Goal: Task Accomplishment & Management: Use online tool/utility

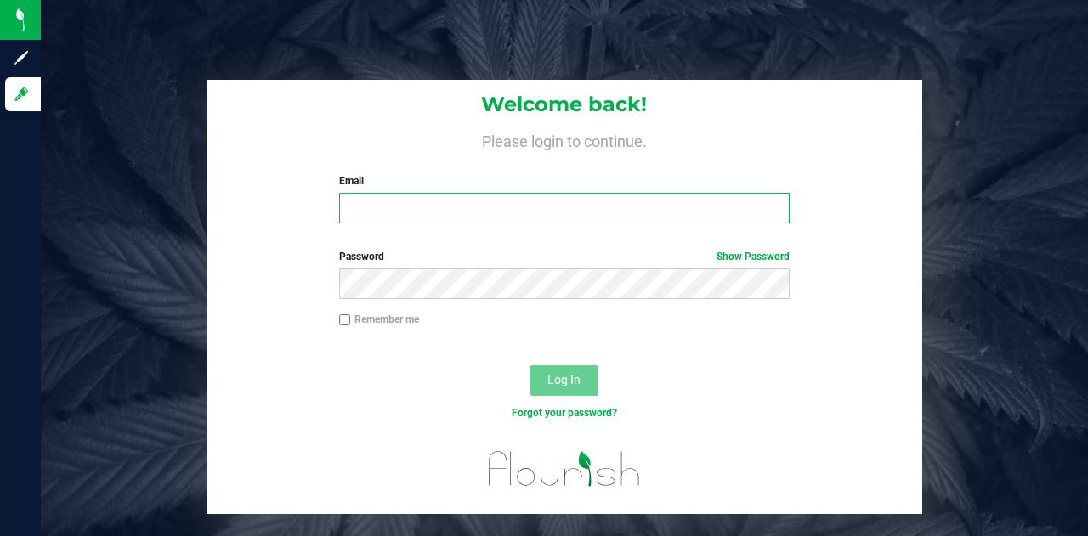
type input "[PERSON_NAME][EMAIL_ADDRESS][PERSON_NAME][DOMAIN_NAME]"
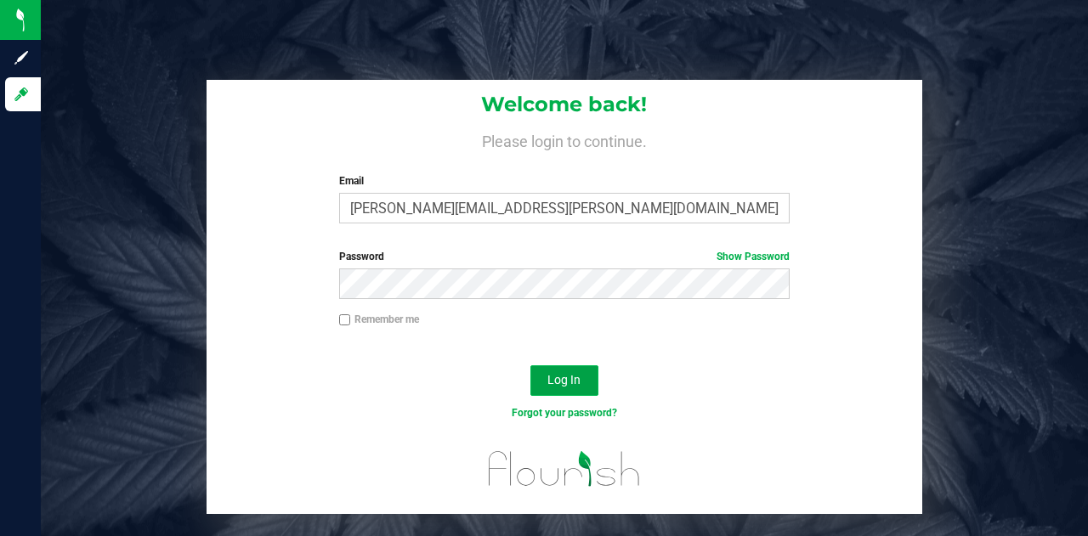
click at [549, 377] on span "Log In" at bounding box center [563, 380] width 33 height 14
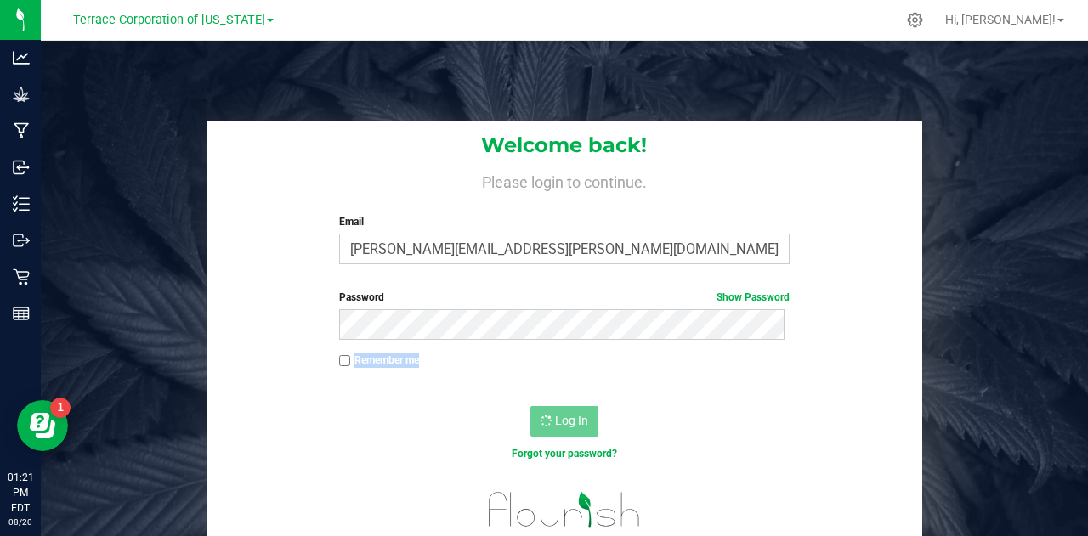
drag, startPoint x: 354, startPoint y: 355, endPoint x: 348, endPoint y: 375, distance: 21.3
click at [348, 375] on div "Remember me" at bounding box center [564, 369] width 715 height 32
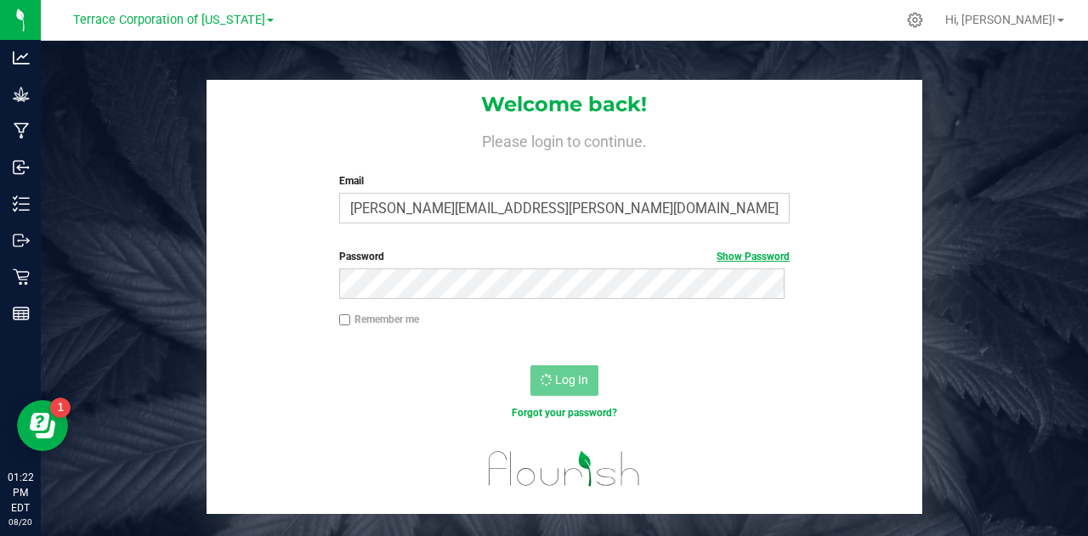
click at [726, 254] on link "Show Password" at bounding box center [753, 257] width 73 height 12
click at [184, 19] on span "Terrace Corporation of [US_STATE]" at bounding box center [169, 20] width 192 height 15
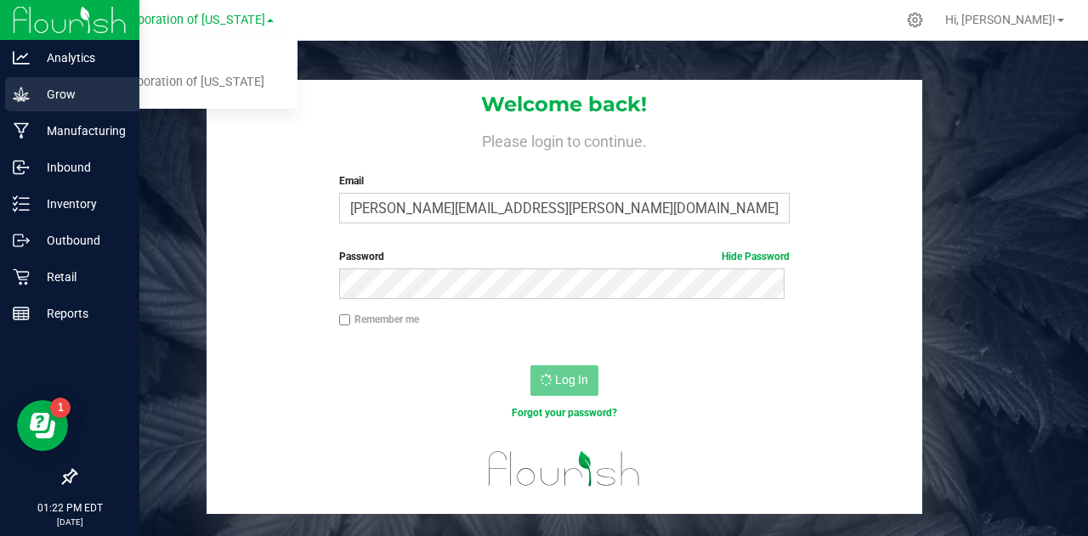
click at [27, 88] on icon at bounding box center [21, 94] width 17 height 17
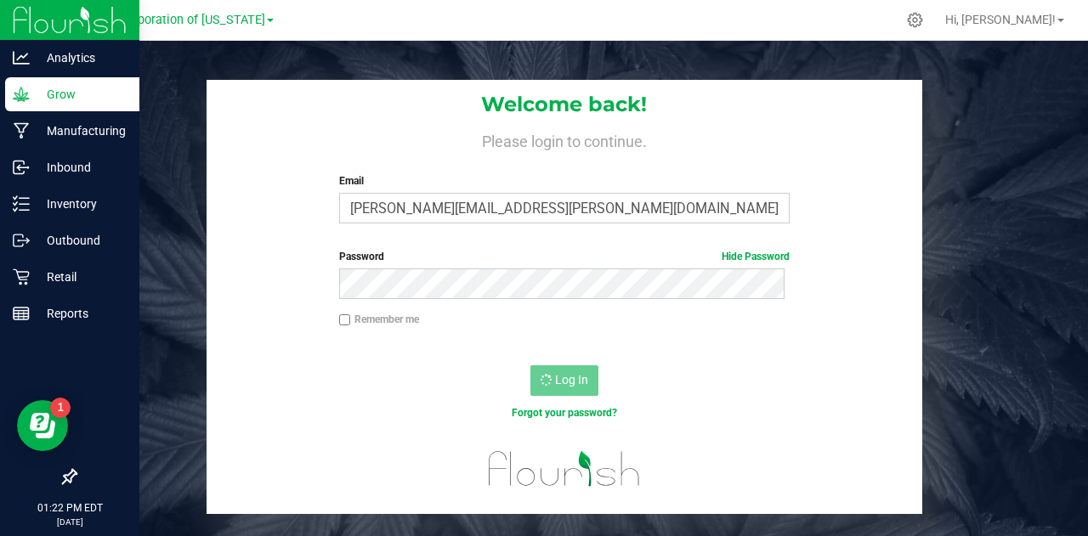
click at [61, 96] on p "Grow" at bounding box center [81, 94] width 102 height 20
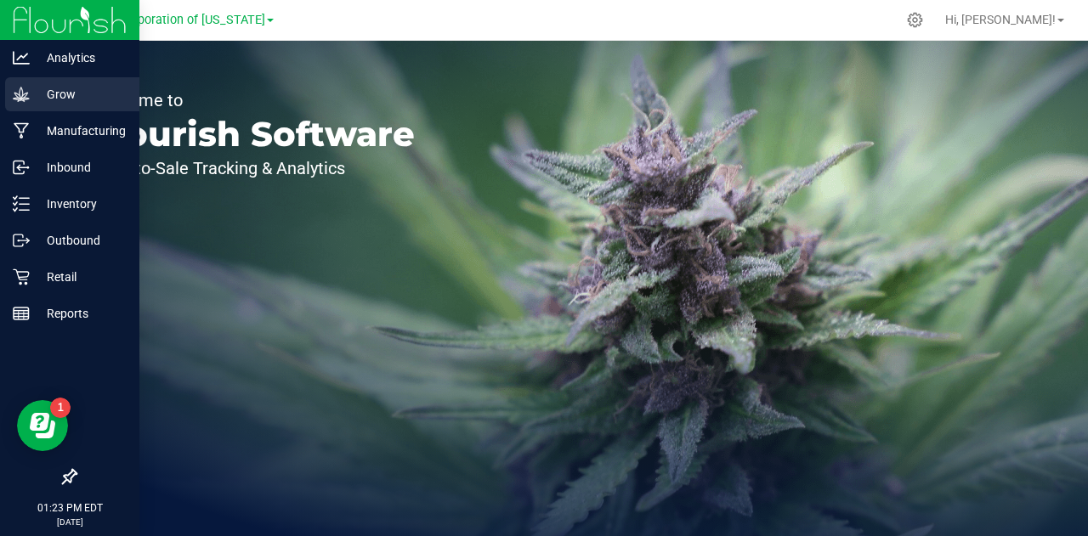
click at [15, 94] on icon at bounding box center [21, 94] width 16 height 14
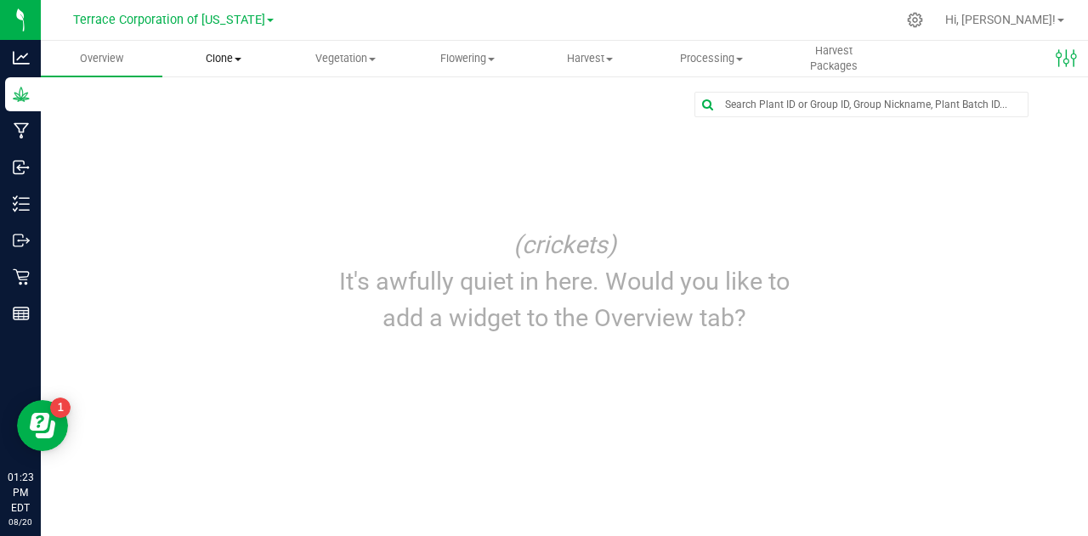
click at [216, 54] on span "Clone" at bounding box center [223, 58] width 120 height 15
click at [221, 115] on li "Cloning groups" at bounding box center [226, 123] width 128 height 20
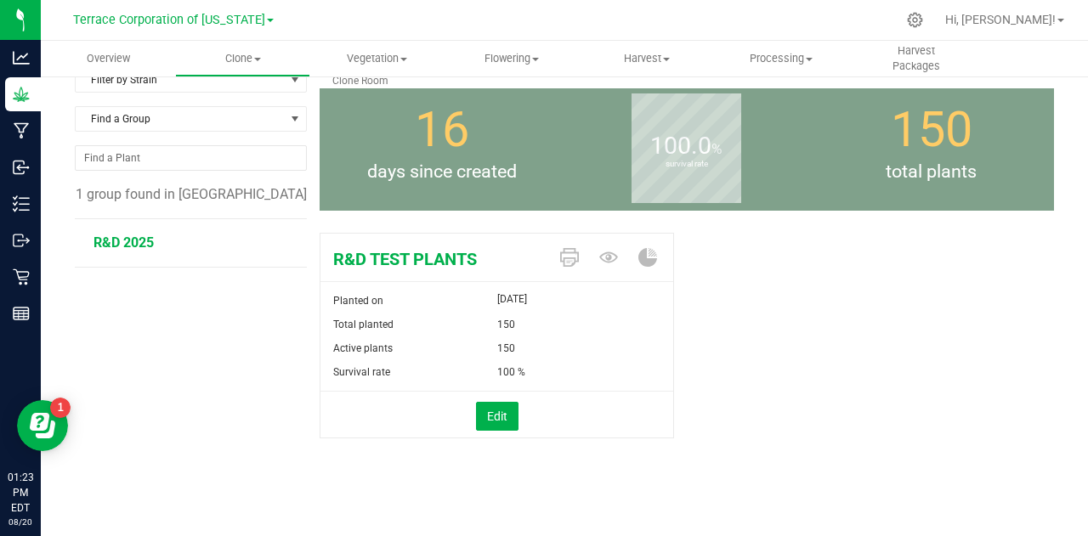
scroll to position [82, 0]
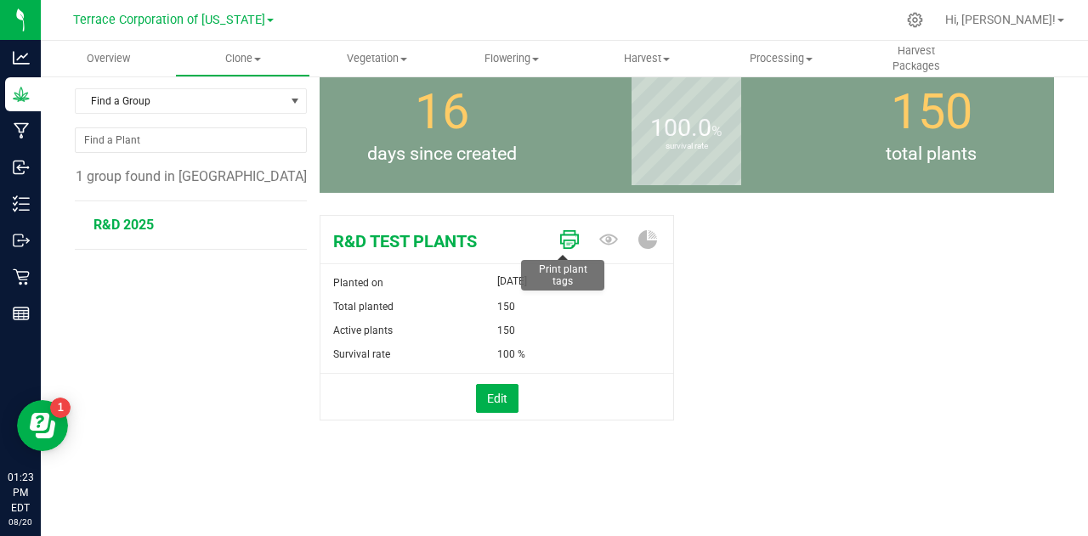
click at [568, 246] on icon at bounding box center [569, 239] width 19 height 19
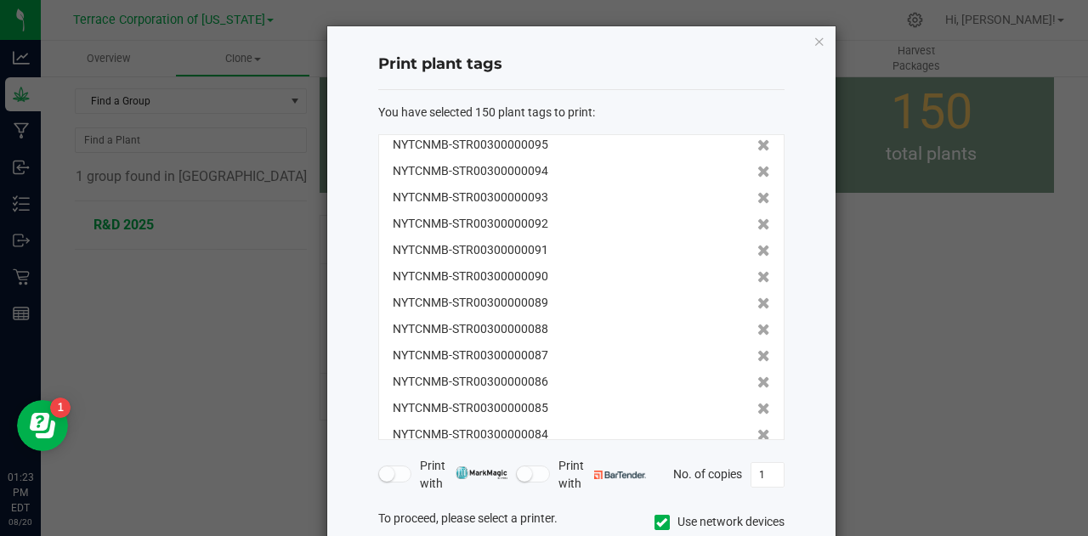
scroll to position [1437, 0]
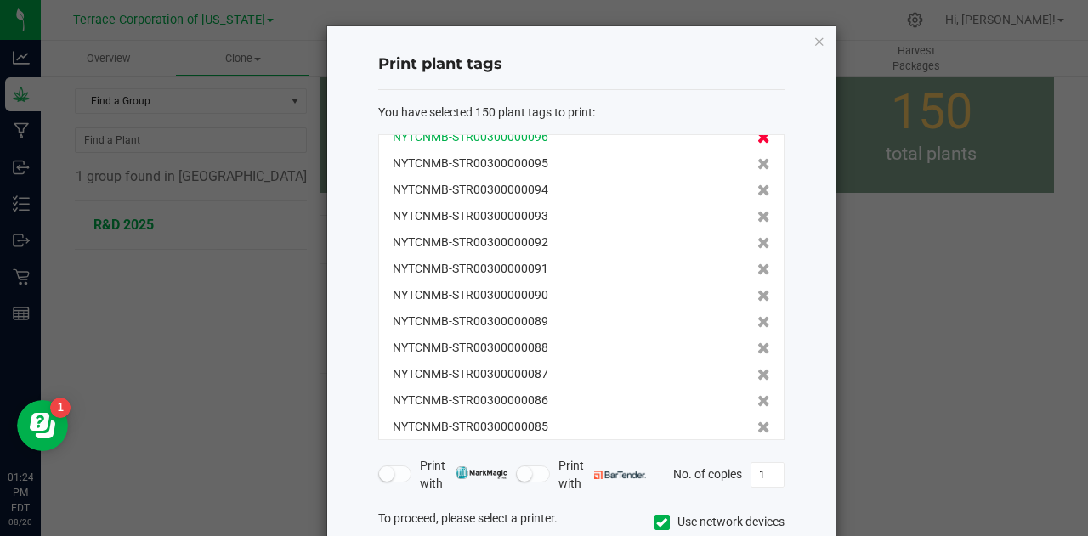
click at [757, 135] on icon at bounding box center [763, 138] width 13 height 12
click at [757, 135] on icon at bounding box center [763, 139] width 13 height 12
click at [757, 135] on icon at bounding box center [763, 138] width 13 height 12
click at [757, 135] on icon at bounding box center [763, 139] width 13 height 12
click at [757, 135] on icon at bounding box center [763, 138] width 13 height 12
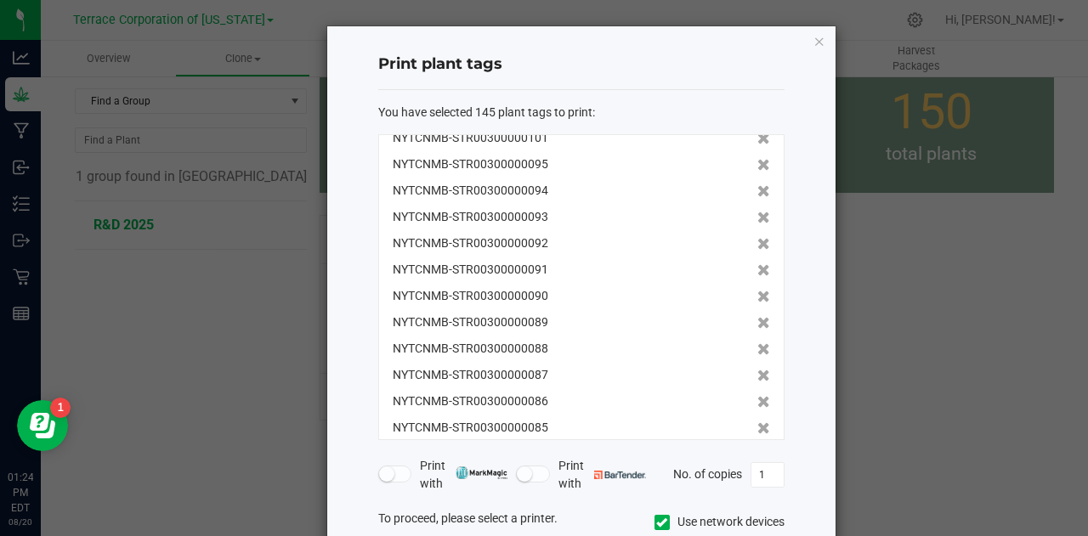
click at [757, 135] on icon at bounding box center [763, 139] width 13 height 12
click at [757, 135] on icon at bounding box center [763, 138] width 13 height 12
click at [757, 135] on icon at bounding box center [763, 139] width 13 height 12
click at [757, 135] on icon at bounding box center [763, 138] width 13 height 12
click at [757, 135] on icon at bounding box center [763, 139] width 13 height 12
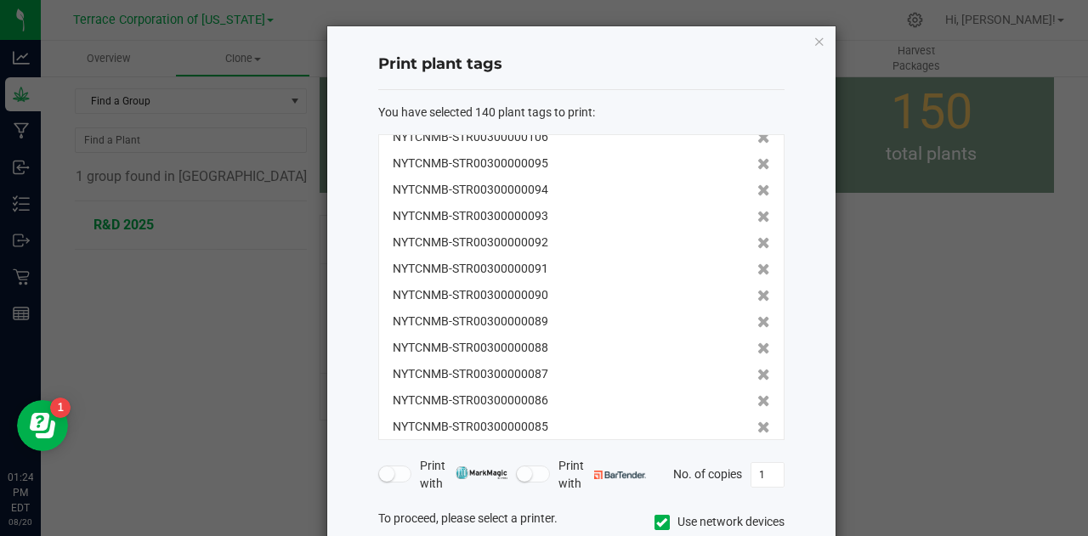
click at [757, 135] on icon at bounding box center [763, 138] width 13 height 12
click at [757, 135] on icon at bounding box center [763, 139] width 13 height 12
click at [757, 135] on icon at bounding box center [763, 138] width 13 height 12
click at [757, 135] on icon at bounding box center [763, 139] width 13 height 12
click at [757, 135] on icon at bounding box center [763, 138] width 13 height 12
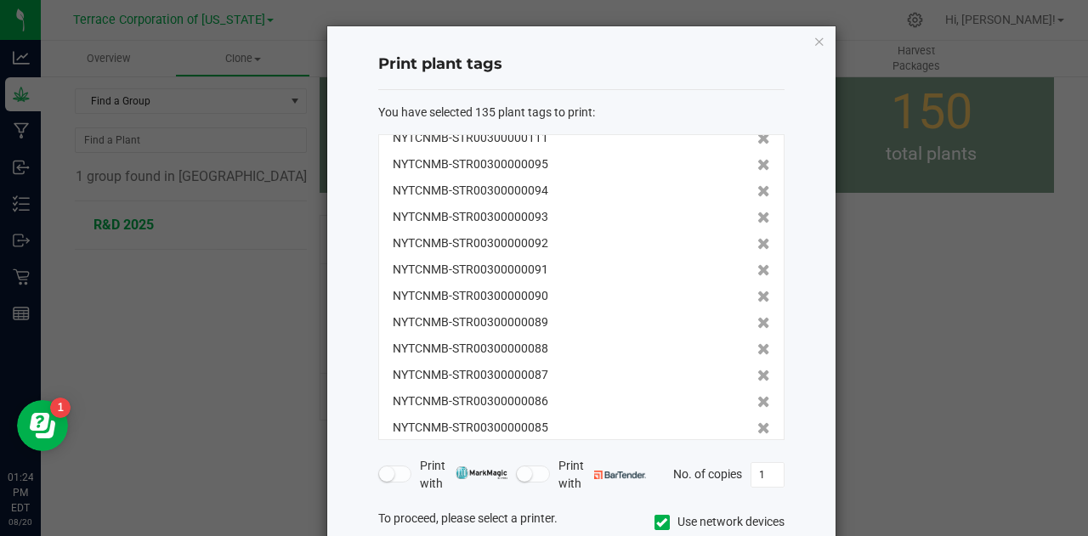
click at [757, 135] on icon at bounding box center [763, 139] width 13 height 12
click at [757, 135] on icon at bounding box center [763, 138] width 13 height 12
click at [757, 135] on icon at bounding box center [763, 139] width 13 height 12
click at [757, 135] on icon at bounding box center [763, 138] width 13 height 12
click at [757, 135] on icon at bounding box center [763, 139] width 13 height 12
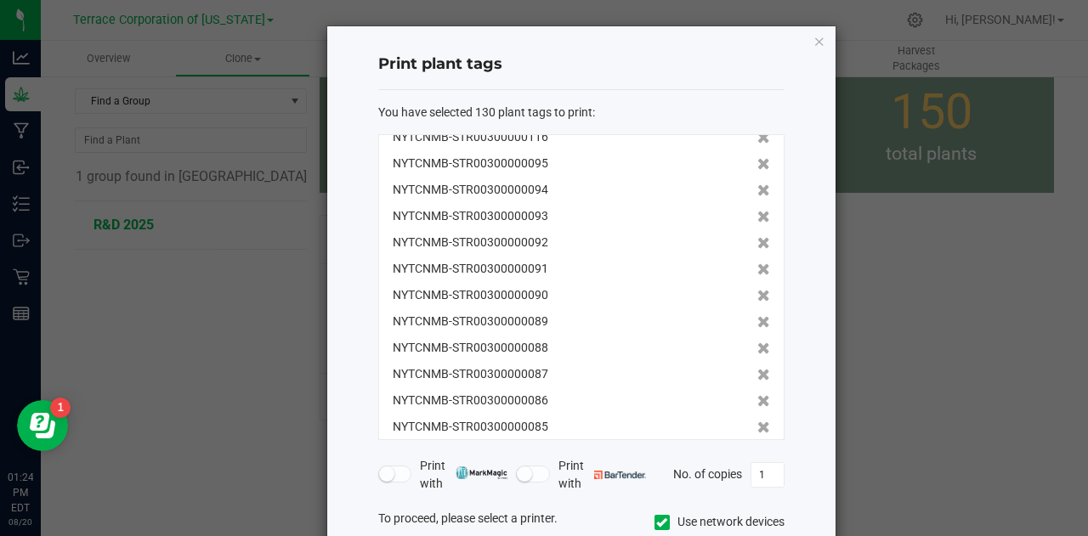
click at [757, 135] on icon at bounding box center [763, 138] width 13 height 12
click at [757, 135] on icon at bounding box center [763, 139] width 13 height 12
click at [757, 135] on icon at bounding box center [763, 138] width 13 height 12
click at [757, 135] on icon at bounding box center [763, 139] width 13 height 12
click at [757, 135] on icon at bounding box center [763, 138] width 13 height 12
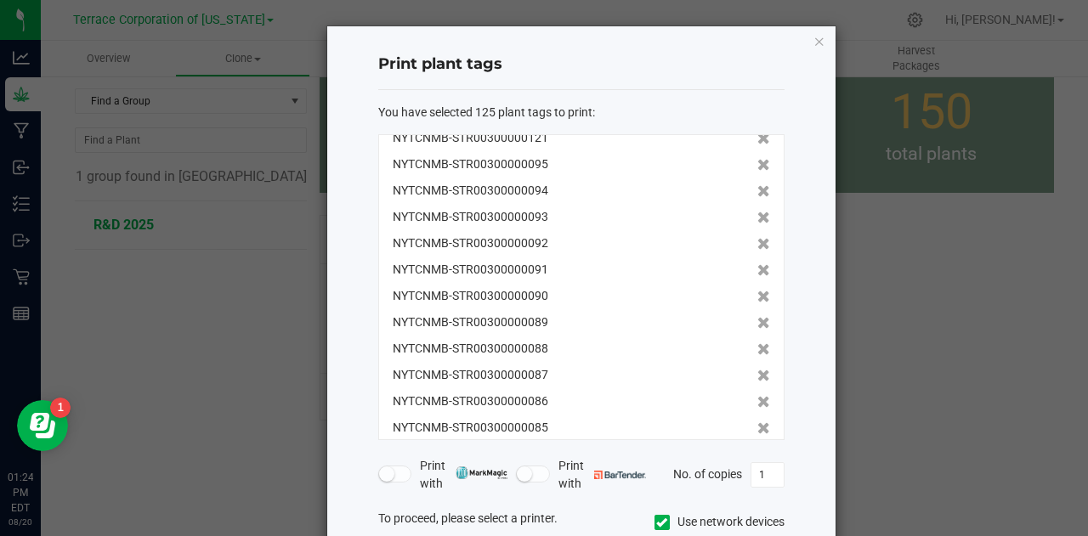
click at [757, 135] on icon at bounding box center [763, 139] width 13 height 12
click at [757, 135] on icon at bounding box center [763, 138] width 13 height 12
click at [757, 135] on icon at bounding box center [763, 139] width 13 height 12
click at [757, 135] on icon at bounding box center [763, 138] width 13 height 12
click at [757, 135] on icon at bounding box center [763, 139] width 13 height 12
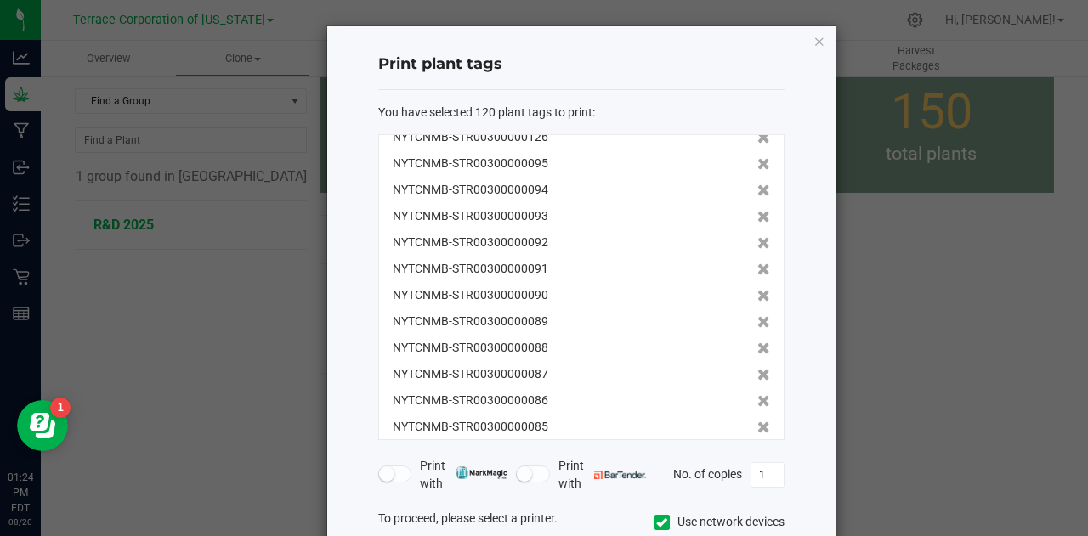
click at [757, 135] on icon at bounding box center [763, 138] width 13 height 12
click at [757, 135] on icon at bounding box center [763, 139] width 13 height 12
click at [757, 135] on icon at bounding box center [763, 138] width 13 height 12
click at [757, 135] on icon at bounding box center [763, 139] width 13 height 12
click at [757, 135] on icon at bounding box center [763, 138] width 13 height 12
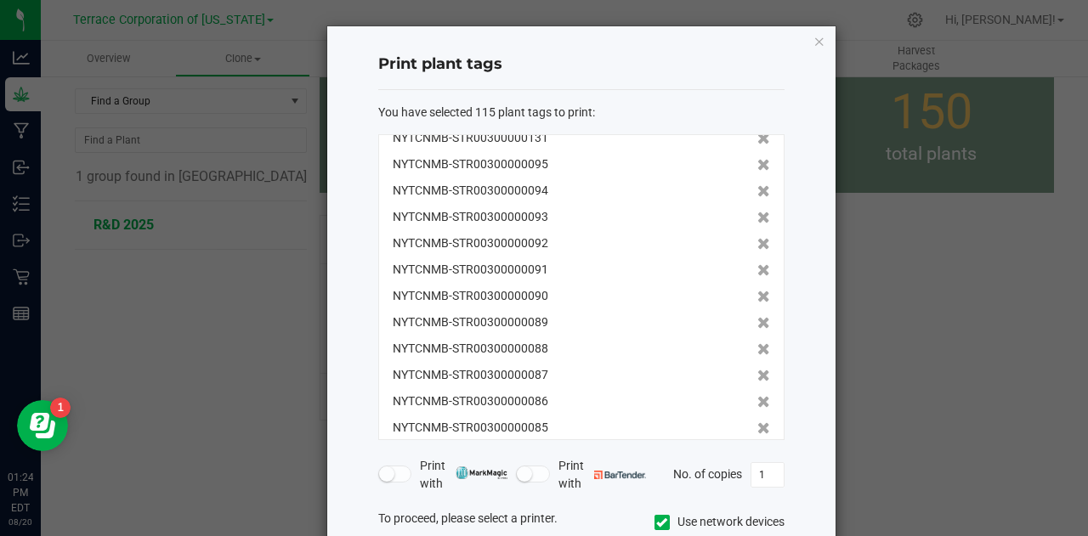
click at [757, 135] on icon at bounding box center [763, 139] width 13 height 12
click at [757, 135] on icon at bounding box center [763, 138] width 13 height 12
click at [757, 135] on icon at bounding box center [763, 139] width 13 height 12
click at [757, 135] on icon at bounding box center [763, 138] width 13 height 12
click at [757, 135] on icon at bounding box center [763, 139] width 13 height 12
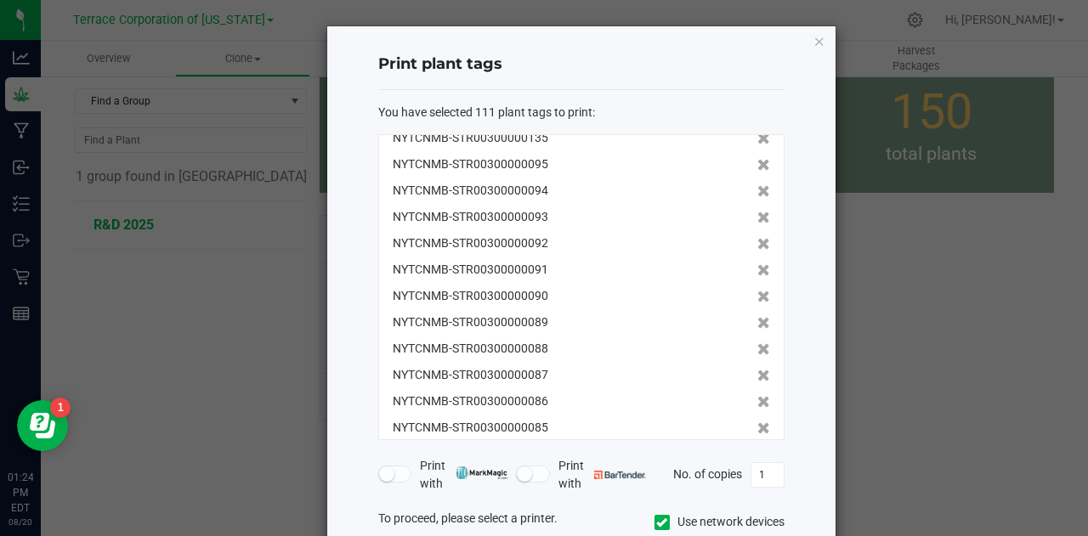
scroll to position [383, 0]
click at [757, 135] on icon at bounding box center [763, 138] width 13 height 12
click at [757, 135] on icon at bounding box center [763, 139] width 13 height 12
click at [757, 135] on icon at bounding box center [763, 138] width 13 height 12
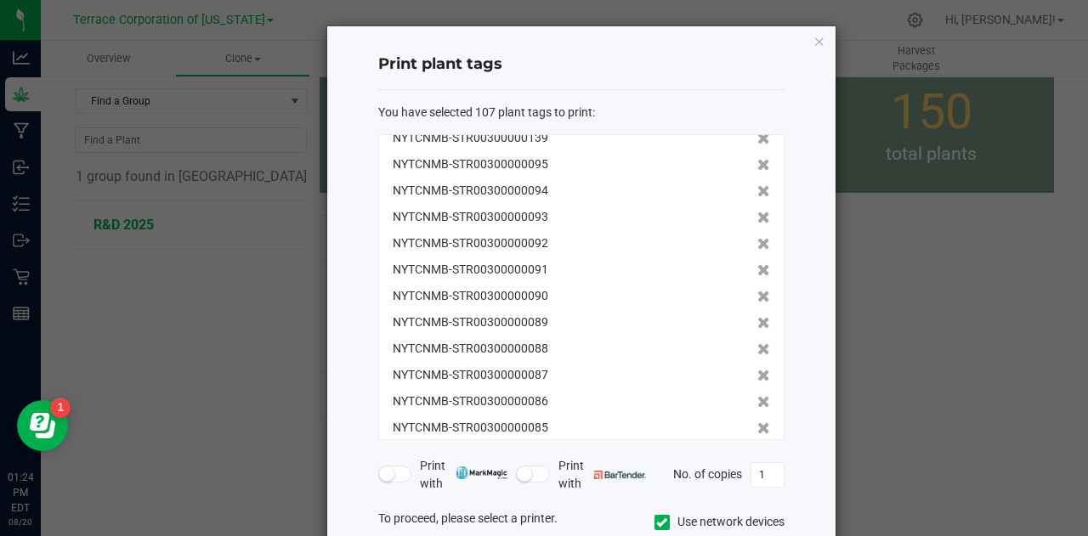
click at [757, 135] on icon at bounding box center [763, 139] width 13 height 12
click at [757, 135] on icon at bounding box center [763, 138] width 13 height 12
click at [757, 135] on icon at bounding box center [763, 139] width 13 height 12
click at [757, 135] on icon at bounding box center [763, 138] width 13 height 12
click at [757, 135] on icon at bounding box center [763, 139] width 13 height 12
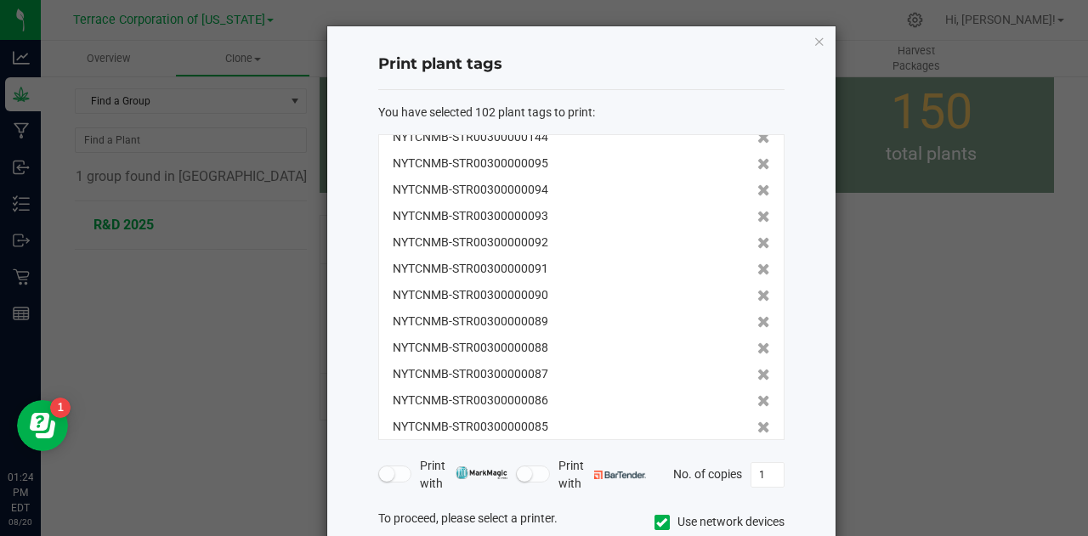
click at [757, 135] on icon at bounding box center [763, 138] width 13 height 12
click at [757, 135] on icon at bounding box center [763, 139] width 13 height 12
click at [757, 135] on icon at bounding box center [763, 138] width 13 height 12
click at [757, 135] on icon at bounding box center [763, 139] width 13 height 12
click at [757, 135] on icon at bounding box center [763, 138] width 13 height 12
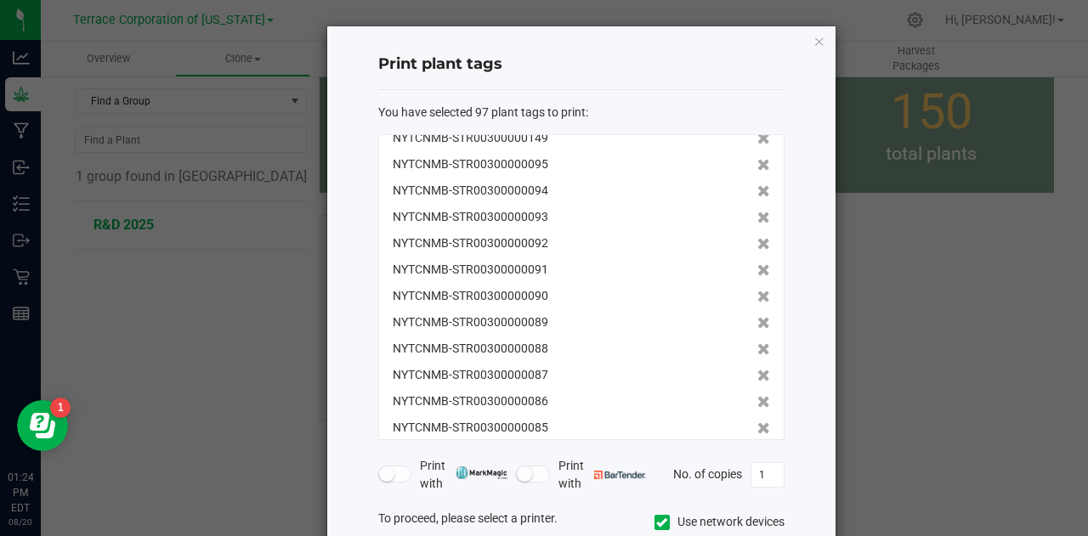
click at [757, 135] on icon at bounding box center [763, 139] width 13 height 12
click at [757, 135] on icon at bounding box center [763, 138] width 13 height 12
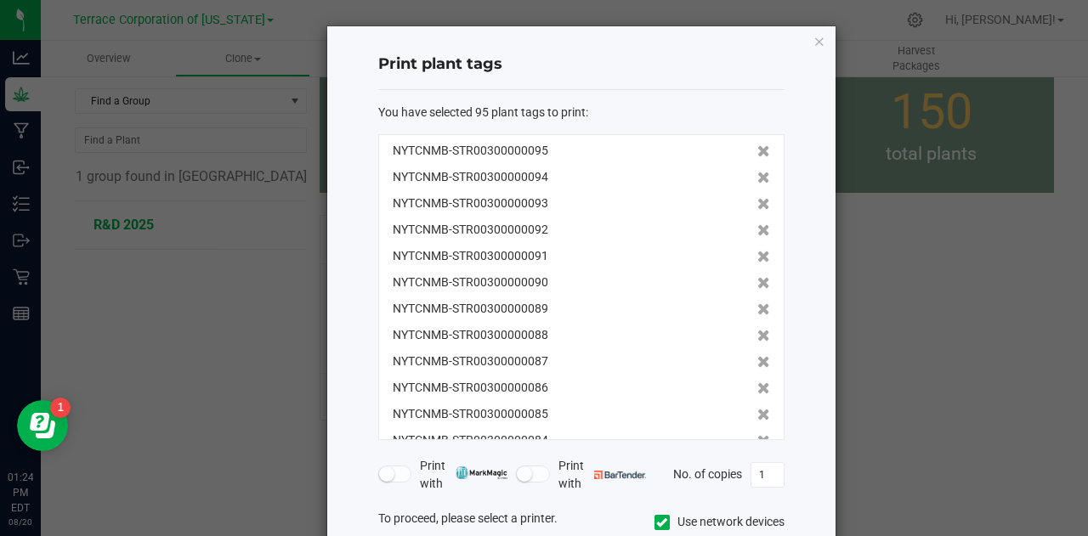
click at [746, 135] on div "NYTCNMB-STR00300000095 NYTCNMB-STR00300000094 NYTCNMB-STR00300000093 NYTCNMB-ST…" at bounding box center [581, 287] width 406 height 306
click at [757, 153] on icon at bounding box center [763, 151] width 13 height 12
click at [757, 152] on icon at bounding box center [763, 151] width 13 height 12
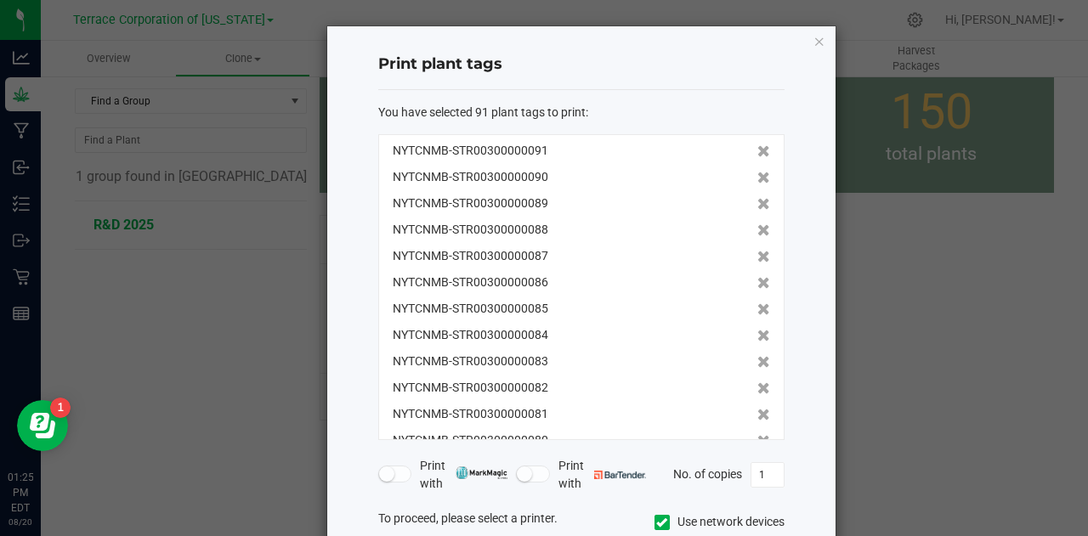
click at [757, 152] on icon at bounding box center [763, 151] width 13 height 12
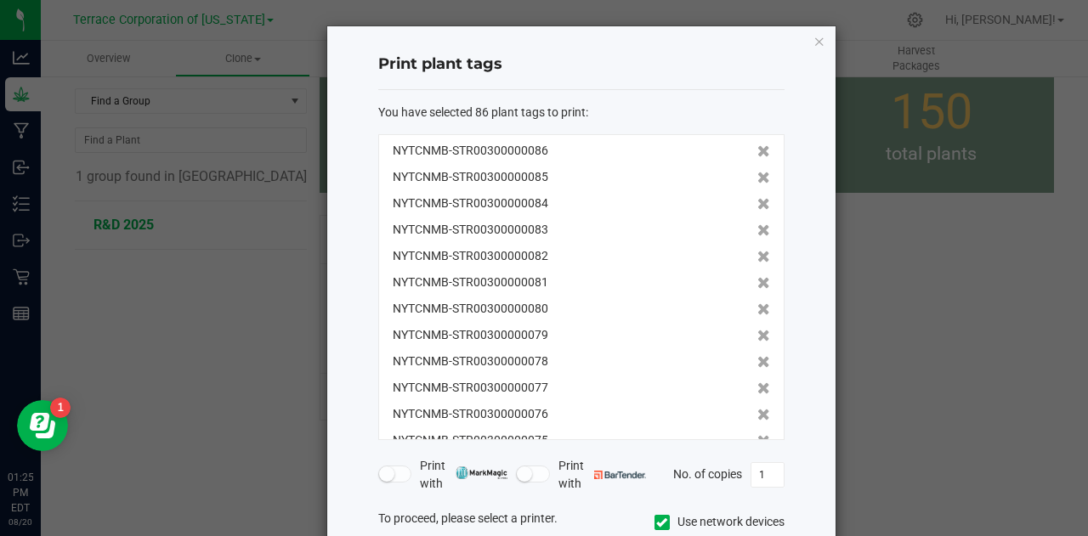
click at [757, 152] on icon at bounding box center [763, 151] width 13 height 12
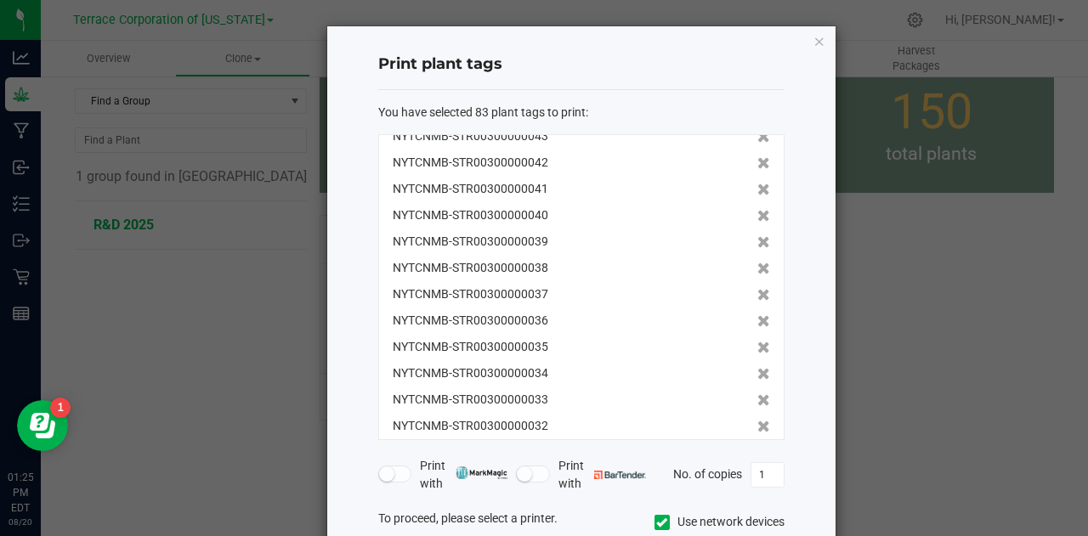
scroll to position [1058, 0]
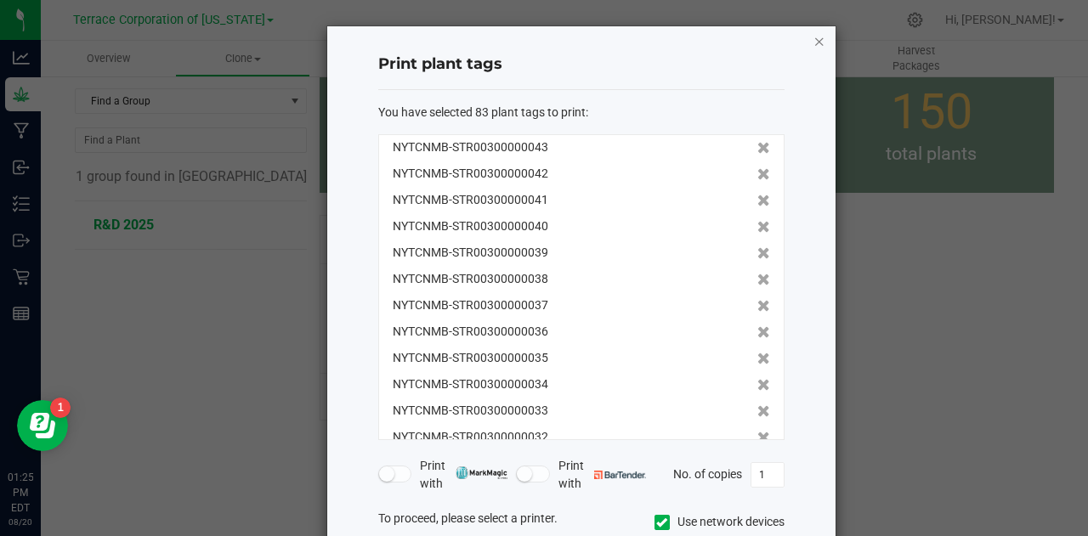
click at [814, 39] on icon "button" at bounding box center [820, 41] width 12 height 20
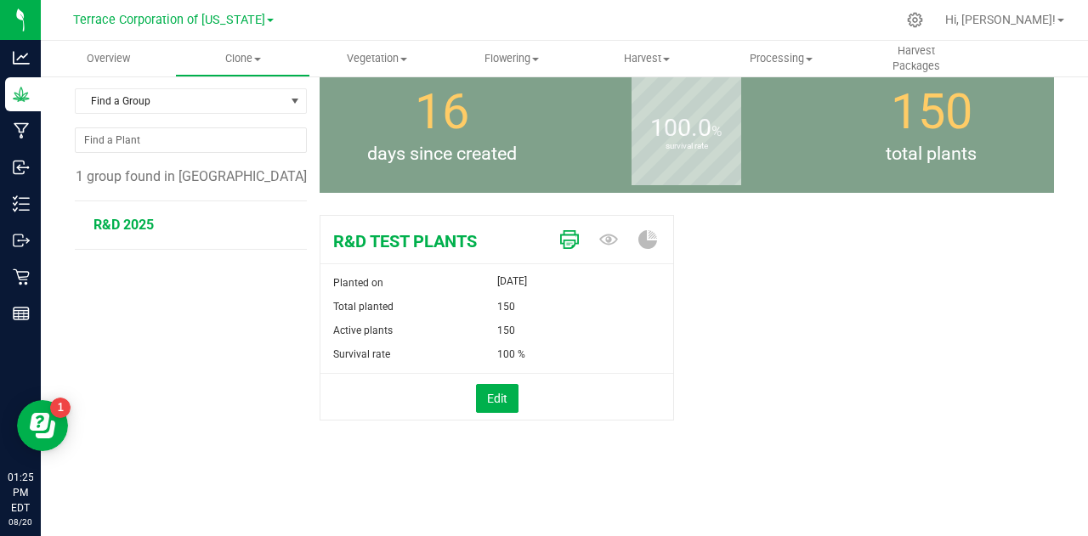
click at [560, 239] on icon at bounding box center [569, 239] width 19 height 19
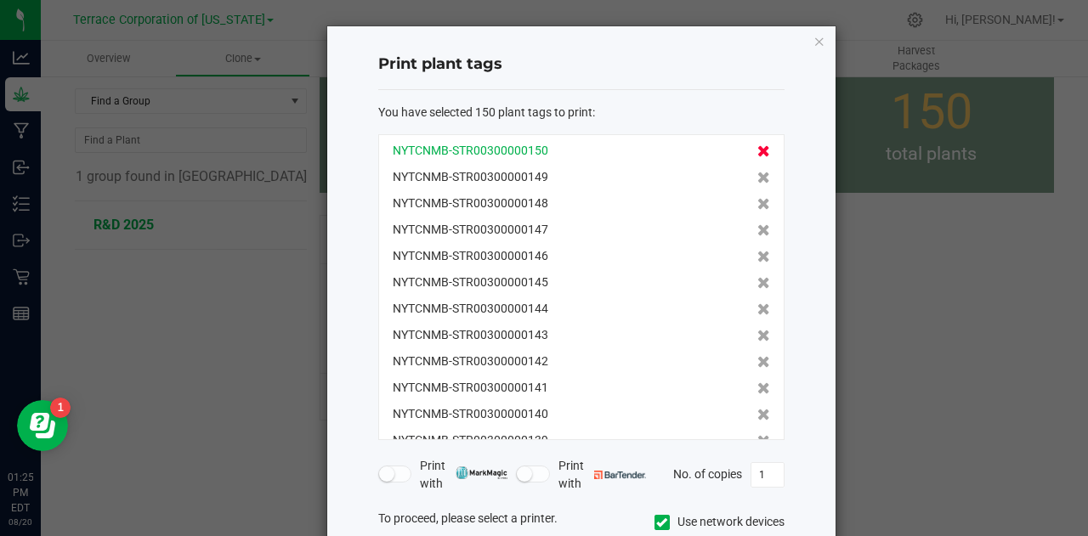
click at [757, 150] on icon at bounding box center [763, 151] width 13 height 12
click at [757, 172] on icon at bounding box center [763, 178] width 13 height 12
click at [757, 150] on icon at bounding box center [763, 151] width 13 height 12
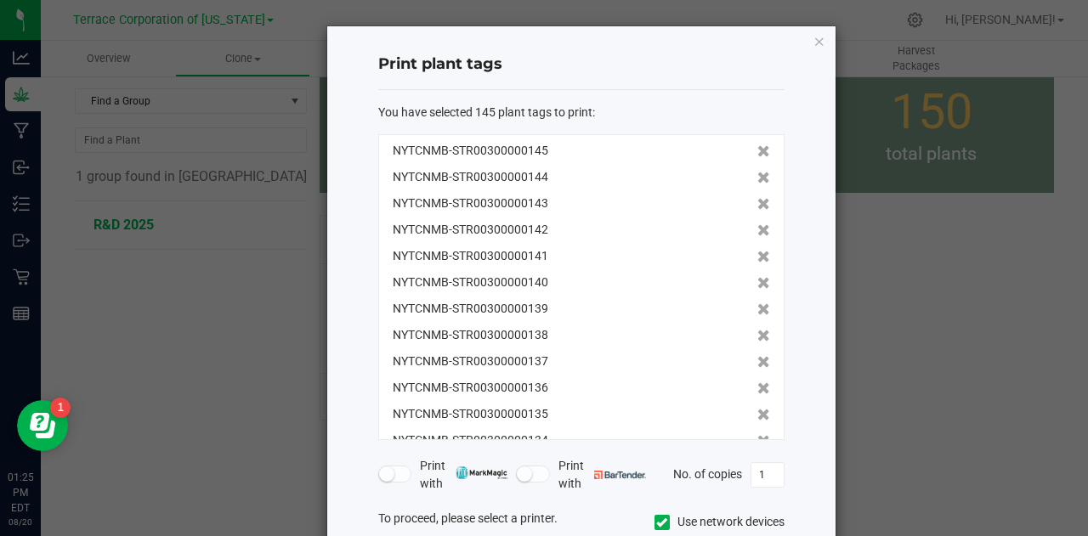
click at [757, 150] on icon at bounding box center [763, 151] width 13 height 12
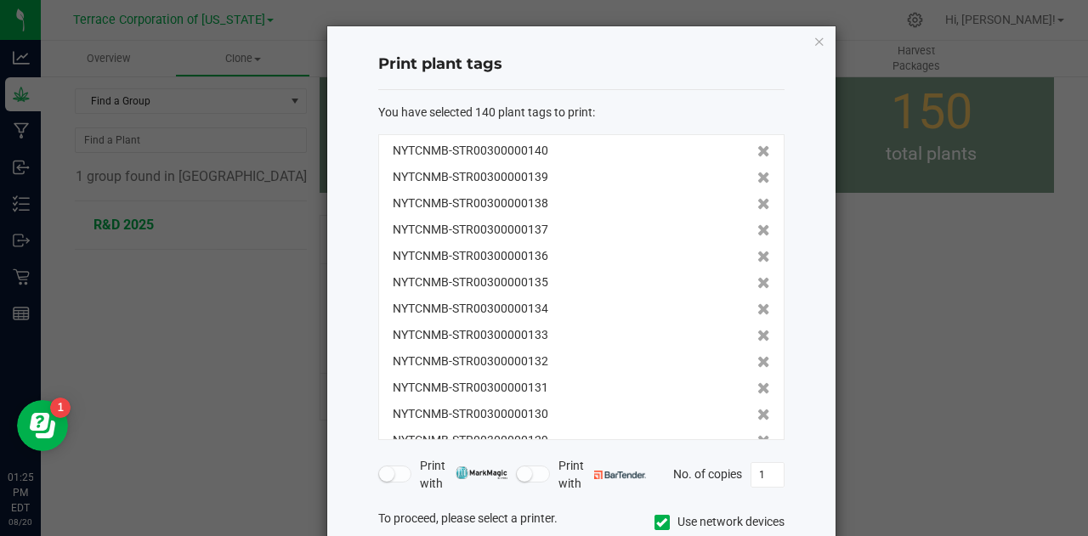
click at [757, 150] on icon at bounding box center [763, 151] width 13 height 12
click at [757, 172] on icon at bounding box center [763, 178] width 13 height 12
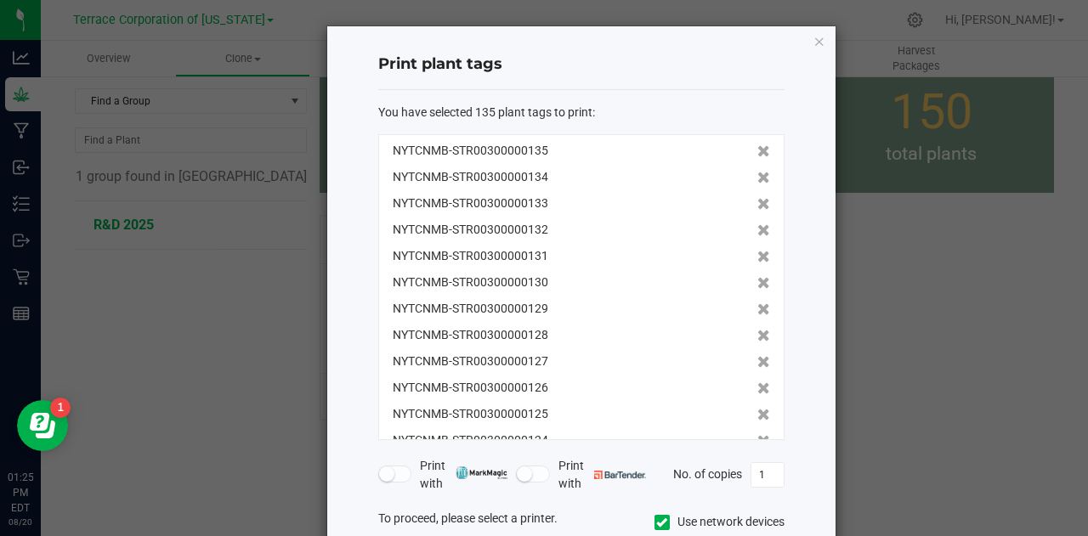
click at [757, 150] on icon at bounding box center [763, 151] width 13 height 12
click at [757, 172] on icon at bounding box center [763, 178] width 13 height 12
click at [757, 150] on icon at bounding box center [763, 151] width 13 height 12
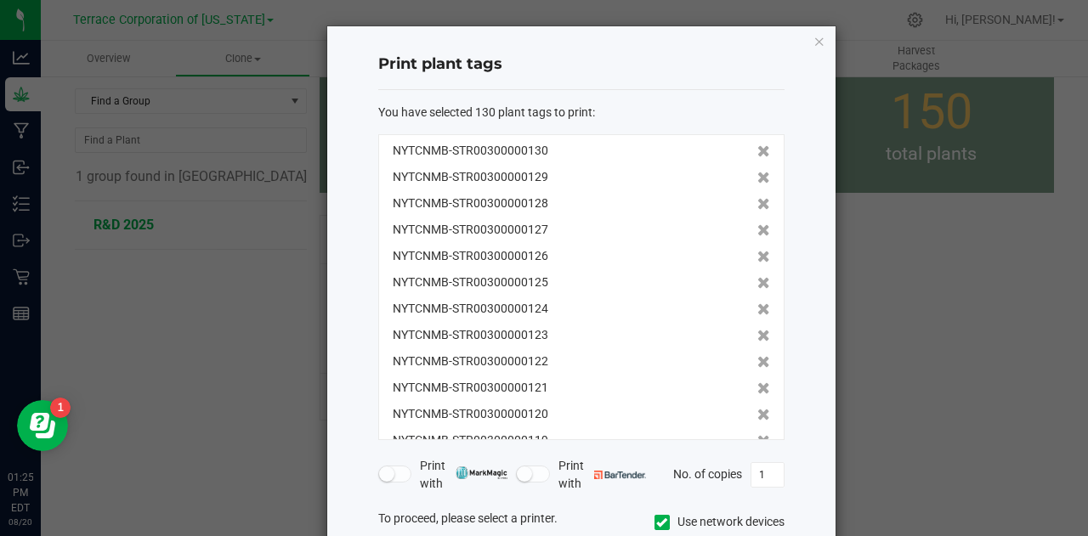
click at [757, 150] on icon at bounding box center [763, 151] width 13 height 12
click at [757, 172] on icon at bounding box center [763, 178] width 13 height 12
click at [757, 150] on icon at bounding box center [763, 151] width 13 height 12
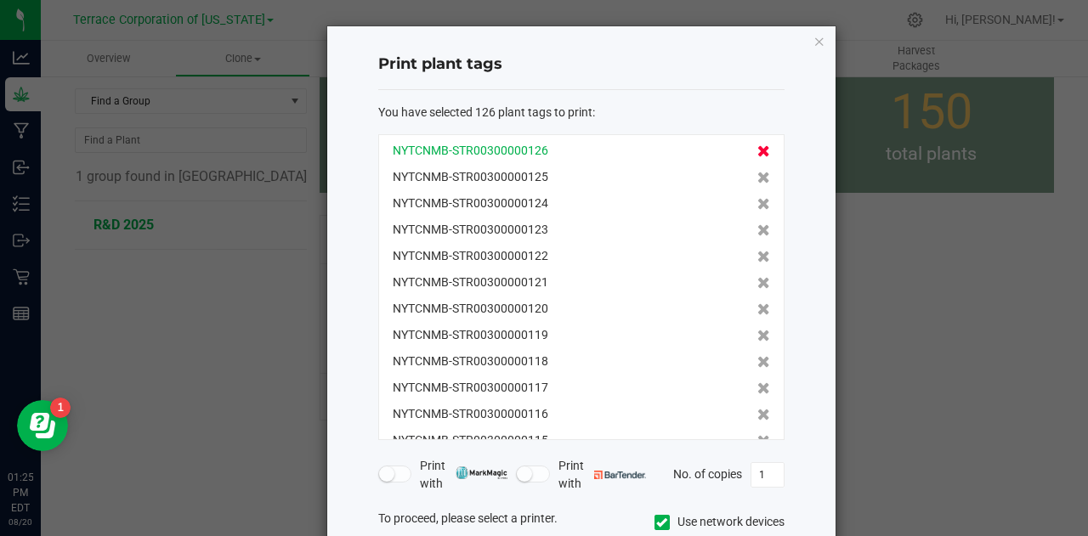
click at [757, 172] on icon at bounding box center [763, 178] width 13 height 12
click at [757, 150] on icon at bounding box center [763, 151] width 13 height 12
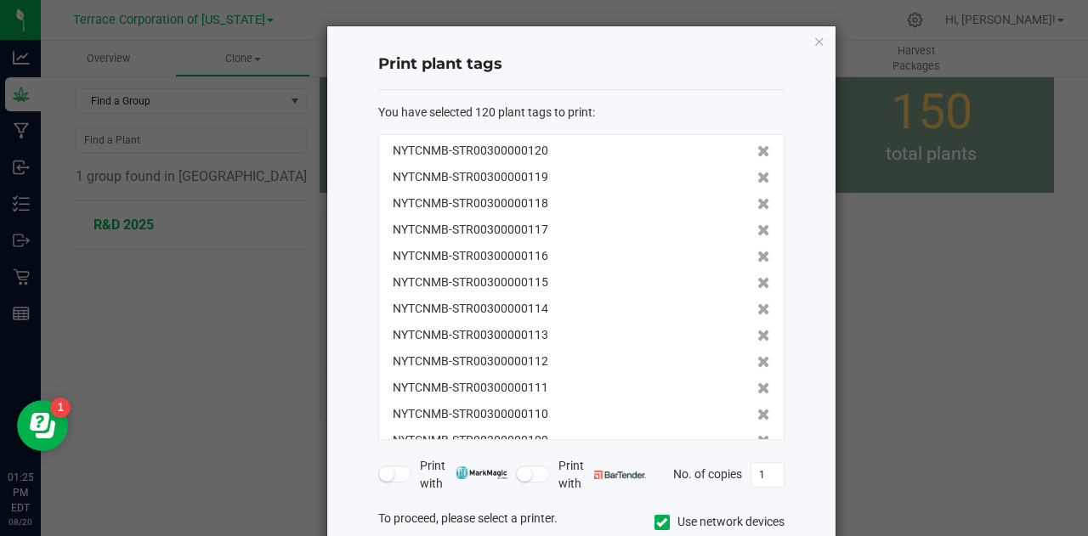
click at [757, 150] on icon at bounding box center [763, 151] width 13 height 12
click at [757, 172] on icon at bounding box center [763, 178] width 13 height 12
click at [757, 150] on icon at bounding box center [763, 151] width 13 height 12
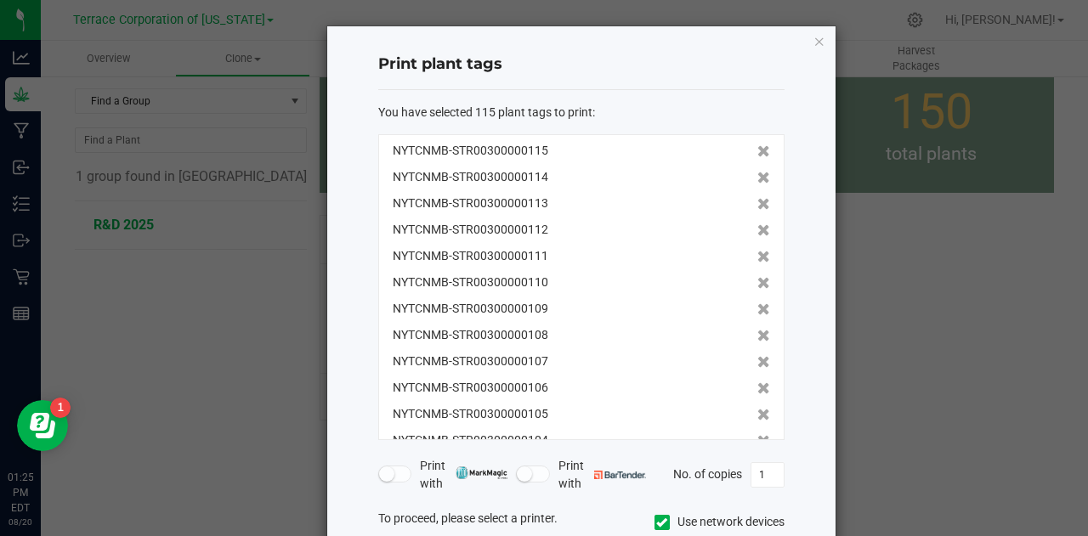
click at [757, 150] on icon at bounding box center [763, 151] width 13 height 12
click at [757, 172] on icon at bounding box center [763, 178] width 13 height 12
click at [757, 150] on icon at bounding box center [763, 151] width 13 height 12
click at [757, 172] on icon at bounding box center [763, 178] width 13 height 12
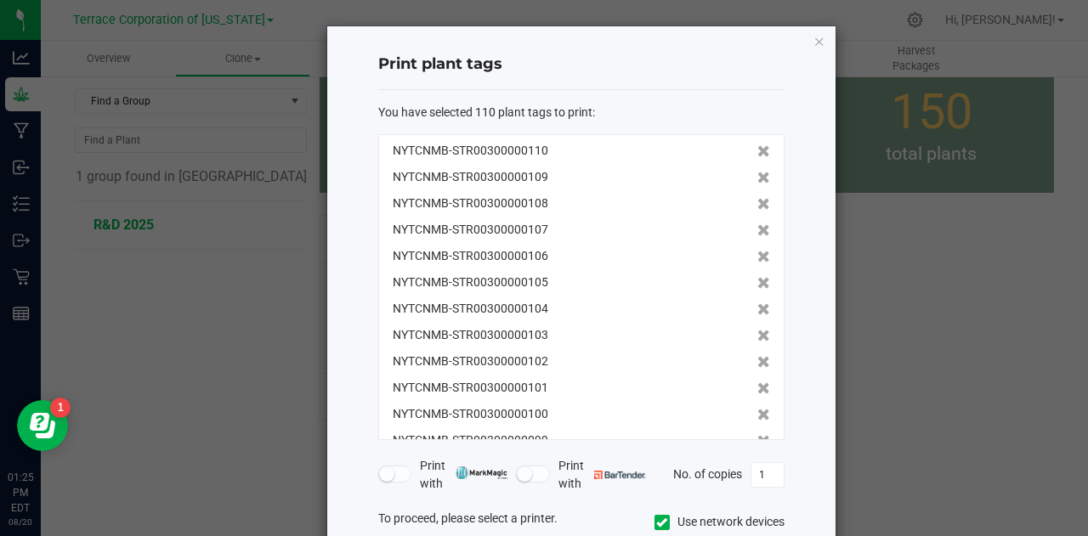
click at [757, 150] on icon at bounding box center [763, 151] width 13 height 12
click at [757, 172] on icon at bounding box center [763, 178] width 13 height 12
click at [757, 150] on icon at bounding box center [763, 151] width 13 height 12
click at [757, 172] on icon at bounding box center [763, 178] width 13 height 12
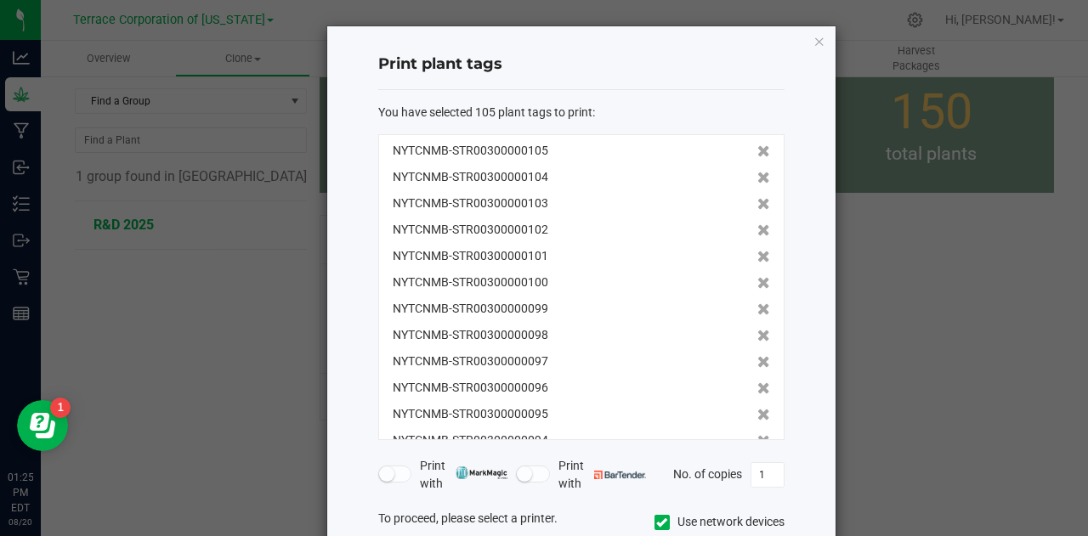
click at [757, 150] on icon at bounding box center [763, 151] width 13 height 12
click at [757, 172] on icon at bounding box center [763, 178] width 13 height 12
click at [757, 150] on icon at bounding box center [763, 151] width 13 height 12
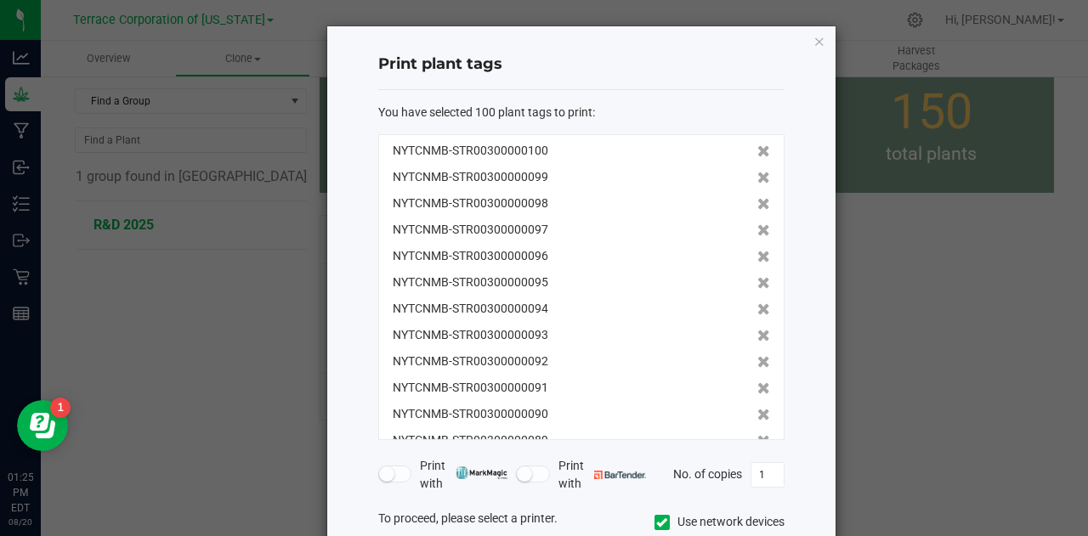
click at [757, 150] on icon at bounding box center [763, 151] width 13 height 12
click at [757, 172] on icon at bounding box center [763, 178] width 13 height 12
click at [757, 150] on icon at bounding box center [763, 151] width 13 height 12
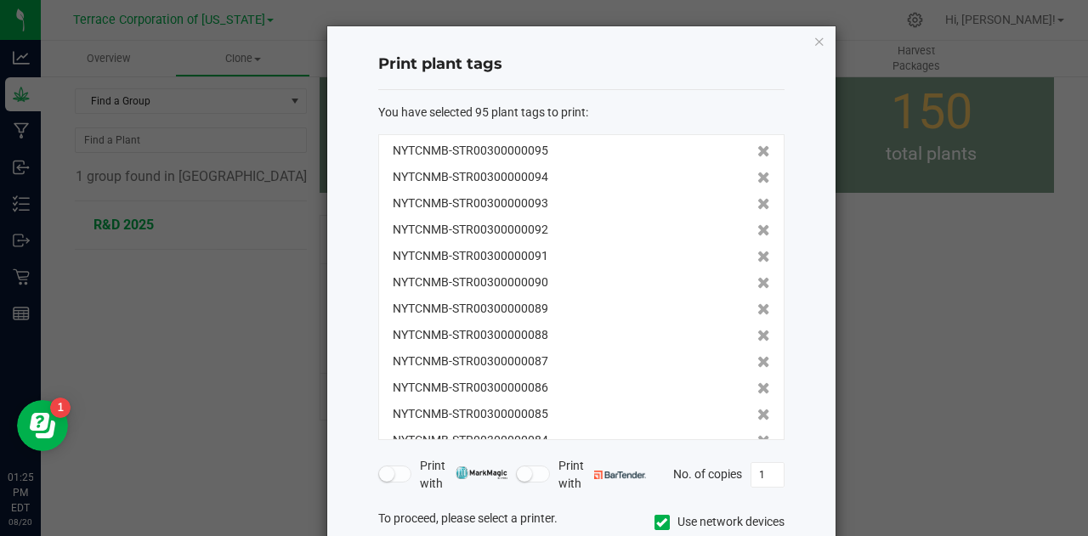
click at [757, 150] on icon at bounding box center [763, 151] width 13 height 12
click at [757, 172] on icon at bounding box center [763, 178] width 13 height 12
click at [757, 150] on icon at bounding box center [763, 151] width 13 height 12
click at [757, 172] on icon at bounding box center [763, 178] width 13 height 12
click at [757, 150] on icon at bounding box center [763, 151] width 13 height 12
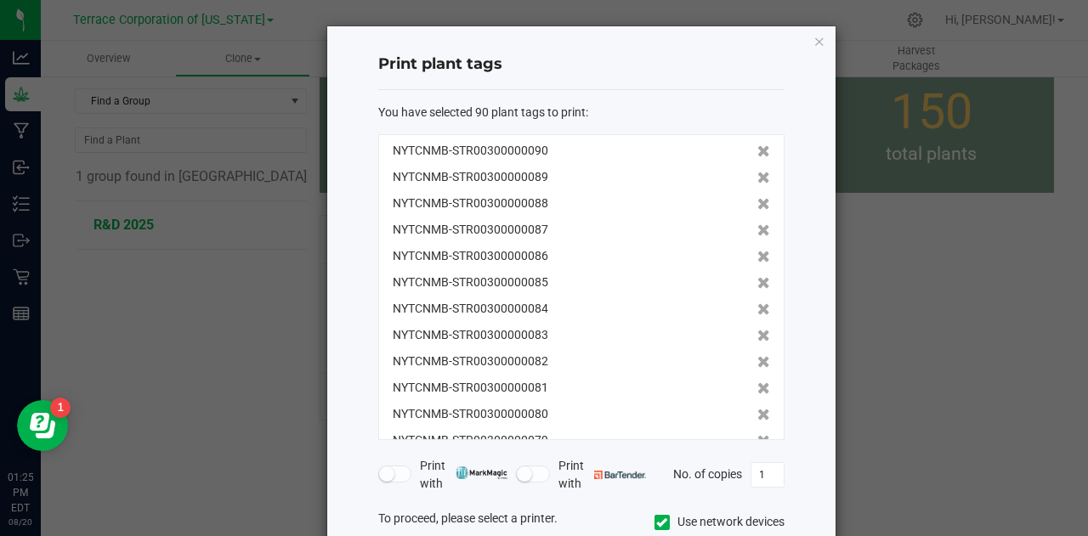
click at [757, 150] on icon at bounding box center [763, 151] width 13 height 12
click at [757, 172] on icon at bounding box center [763, 178] width 13 height 12
click at [757, 150] on icon at bounding box center [763, 151] width 13 height 12
click at [757, 172] on icon at bounding box center [763, 178] width 13 height 12
click at [757, 150] on icon at bounding box center [763, 151] width 13 height 12
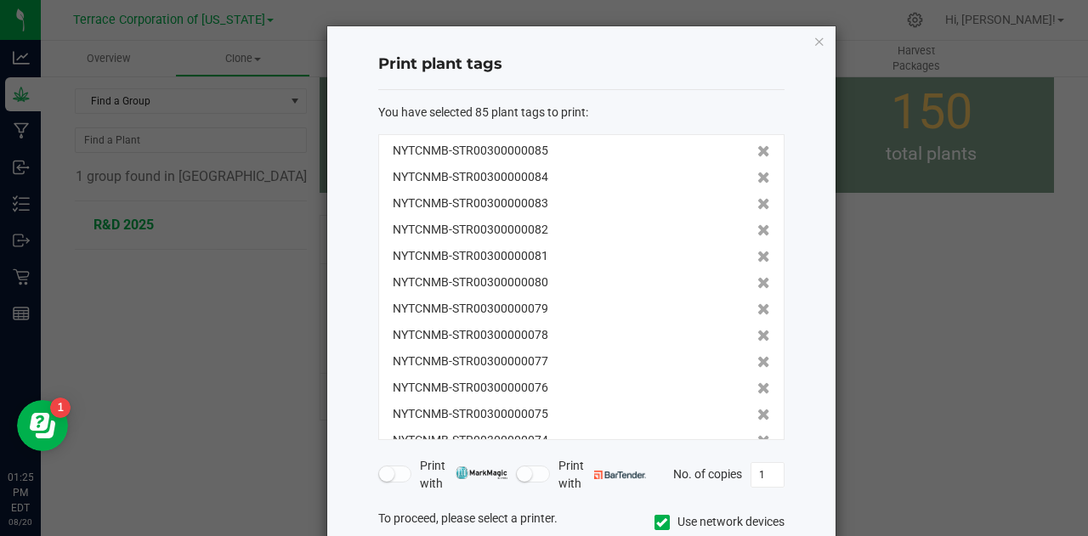
click at [757, 150] on icon at bounding box center [763, 151] width 13 height 12
click at [757, 172] on icon at bounding box center [763, 178] width 13 height 12
click at [757, 150] on icon at bounding box center [763, 151] width 13 height 12
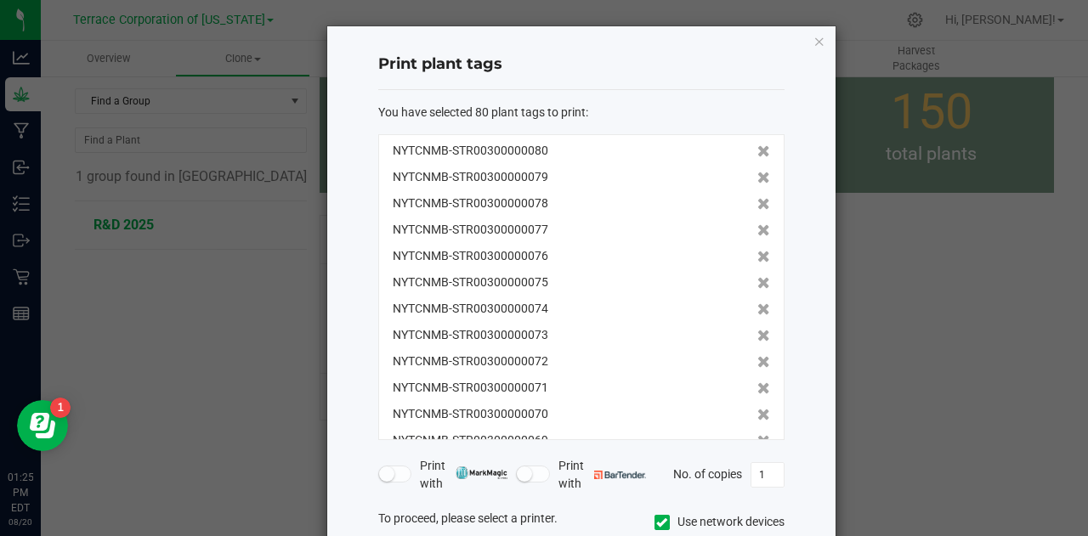
click at [757, 150] on icon at bounding box center [763, 151] width 13 height 12
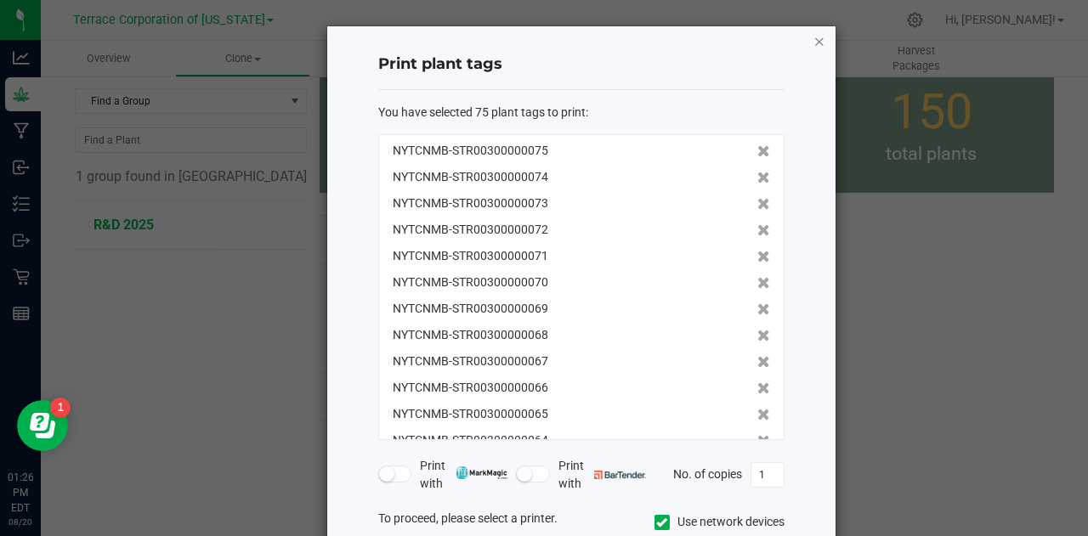
click at [814, 40] on icon "button" at bounding box center [820, 41] width 12 height 20
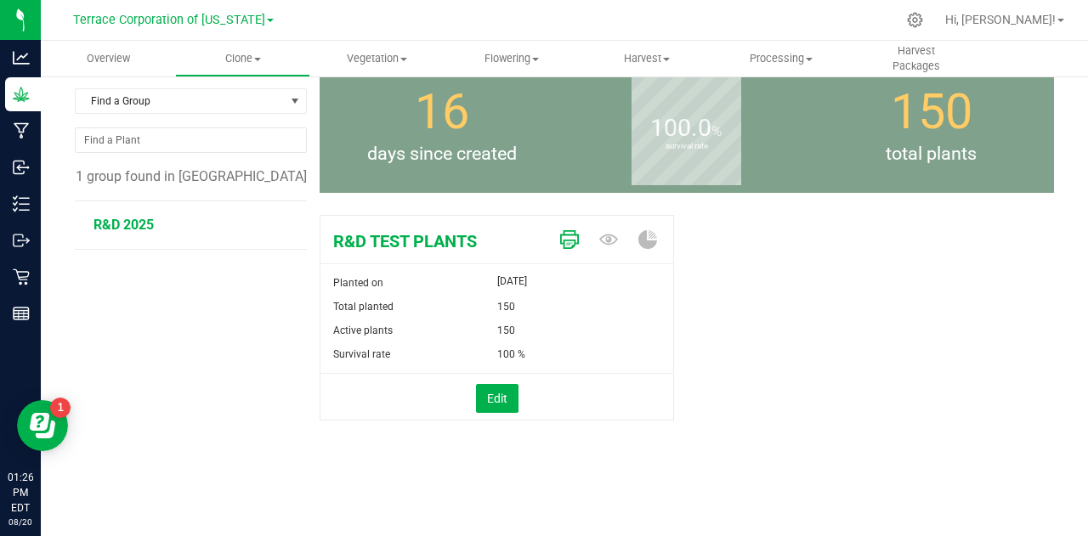
click at [561, 241] on icon at bounding box center [569, 239] width 19 height 19
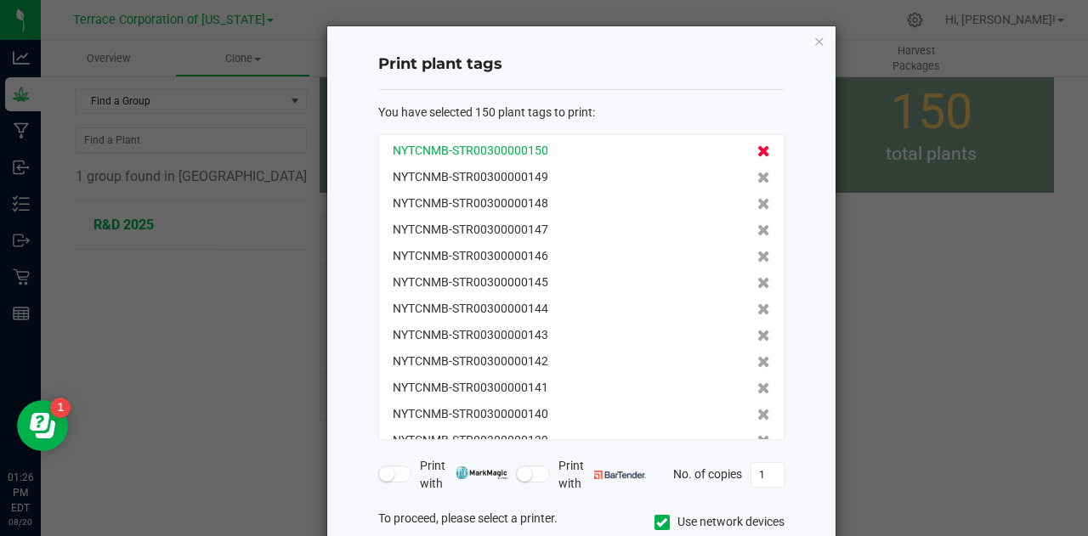
click at [757, 148] on icon at bounding box center [763, 151] width 13 height 12
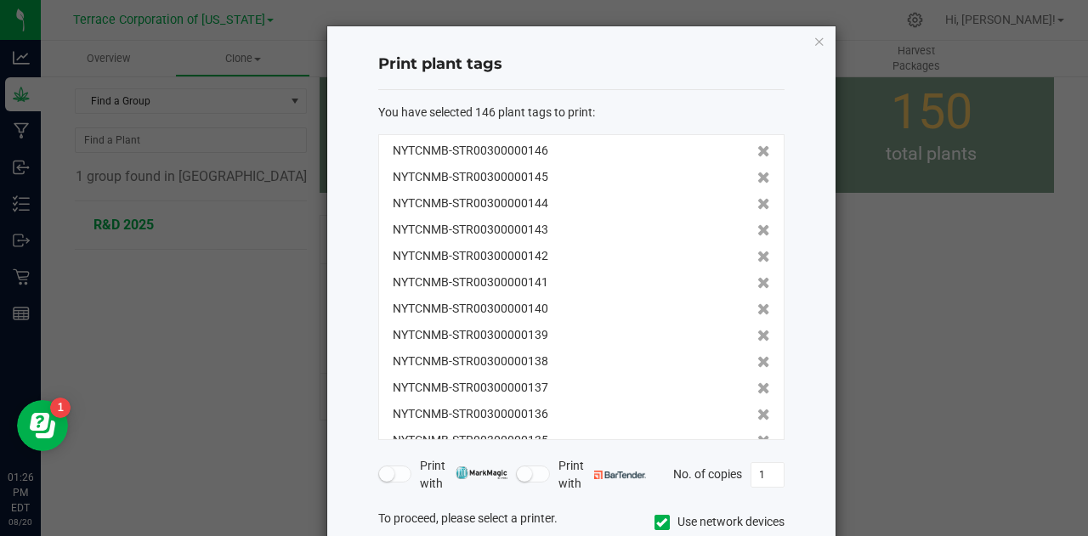
click at [757, 172] on icon at bounding box center [763, 178] width 13 height 12
click at [757, 148] on icon at bounding box center [763, 151] width 13 height 12
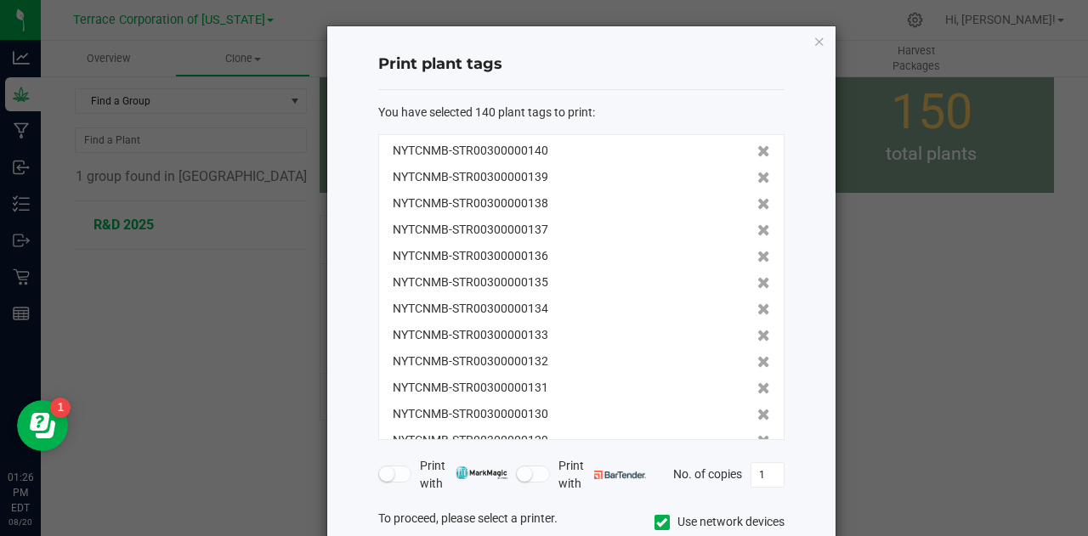
click at [757, 148] on icon at bounding box center [763, 151] width 13 height 12
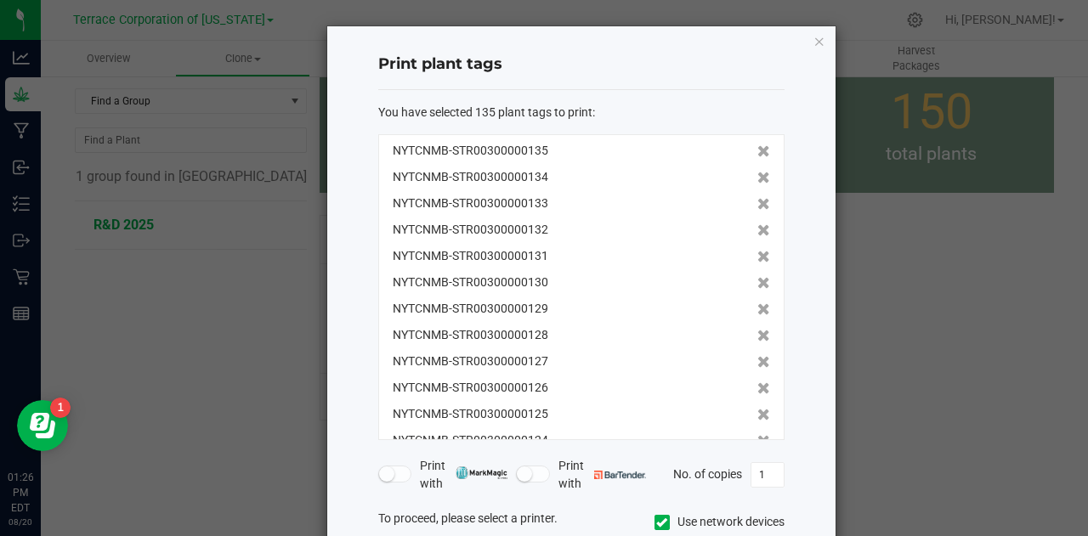
click at [757, 148] on icon at bounding box center [763, 151] width 13 height 12
click at [757, 172] on icon at bounding box center [763, 178] width 13 height 12
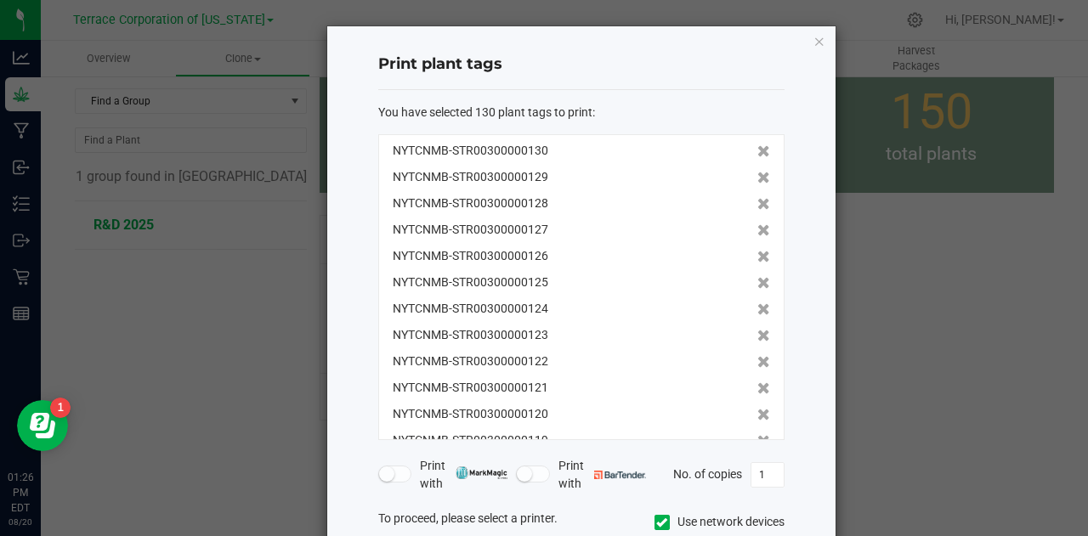
click at [757, 148] on icon at bounding box center [763, 151] width 13 height 12
click at [757, 172] on icon at bounding box center [763, 178] width 13 height 12
click at [757, 148] on icon at bounding box center [763, 151] width 13 height 12
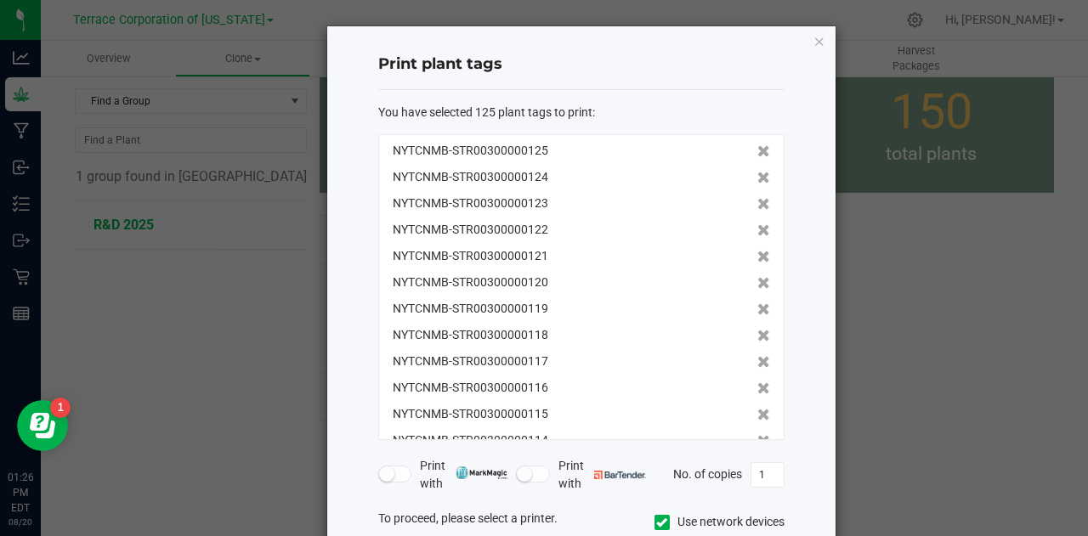
click at [757, 148] on icon at bounding box center [763, 151] width 13 height 12
click at [757, 172] on icon at bounding box center [763, 178] width 13 height 12
click at [757, 148] on icon at bounding box center [763, 151] width 13 height 12
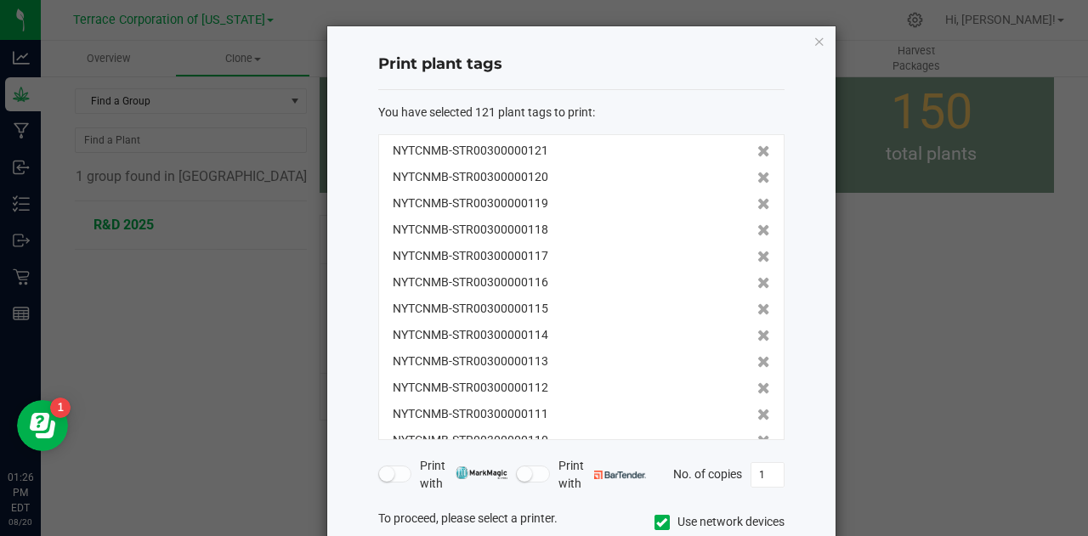
click at [757, 172] on icon at bounding box center [763, 178] width 13 height 12
click at [757, 148] on icon at bounding box center [763, 151] width 13 height 12
click at [757, 172] on icon at bounding box center [763, 178] width 13 height 12
click at [757, 148] on icon at bounding box center [763, 151] width 13 height 12
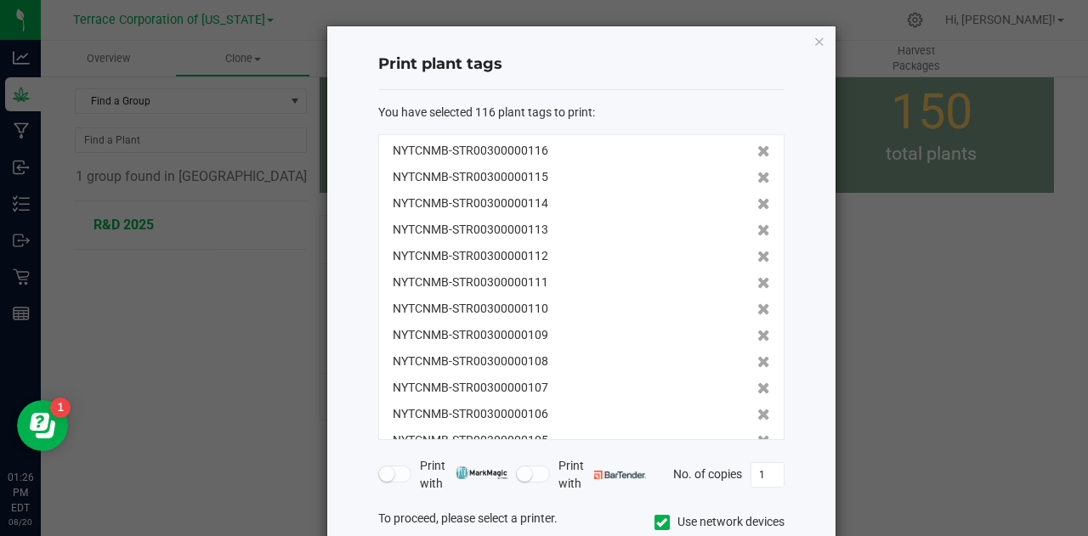
click at [757, 172] on icon at bounding box center [763, 178] width 13 height 12
click at [757, 148] on icon at bounding box center [763, 151] width 13 height 12
click at [757, 172] on icon at bounding box center [763, 178] width 13 height 12
click at [757, 148] on icon at bounding box center [763, 151] width 13 height 12
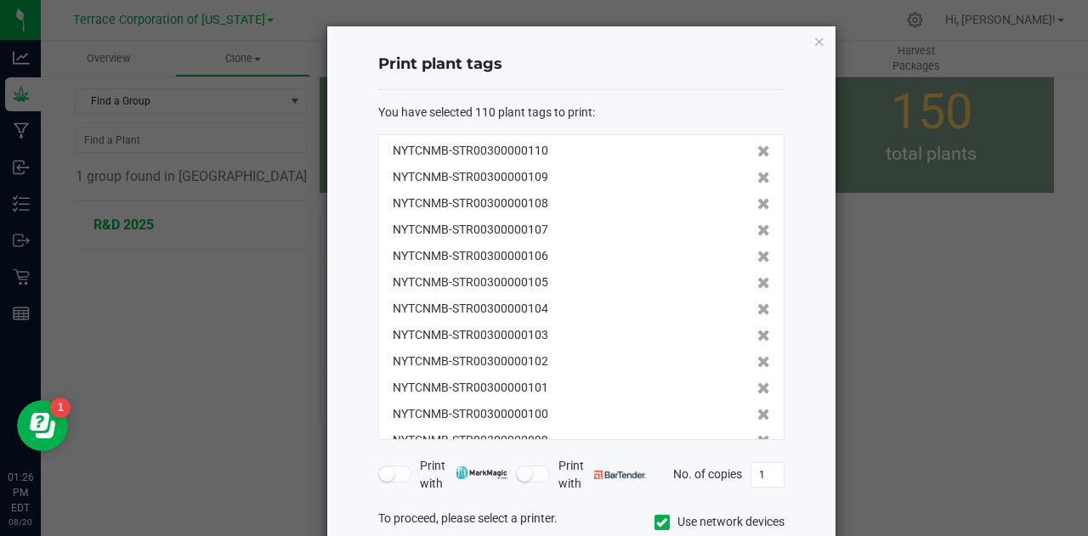
click at [757, 148] on icon at bounding box center [763, 151] width 13 height 12
click at [757, 172] on icon at bounding box center [763, 178] width 13 height 12
click at [757, 148] on icon at bounding box center [763, 151] width 13 height 12
click at [757, 172] on icon at bounding box center [763, 178] width 13 height 12
click at [757, 148] on icon at bounding box center [763, 151] width 13 height 12
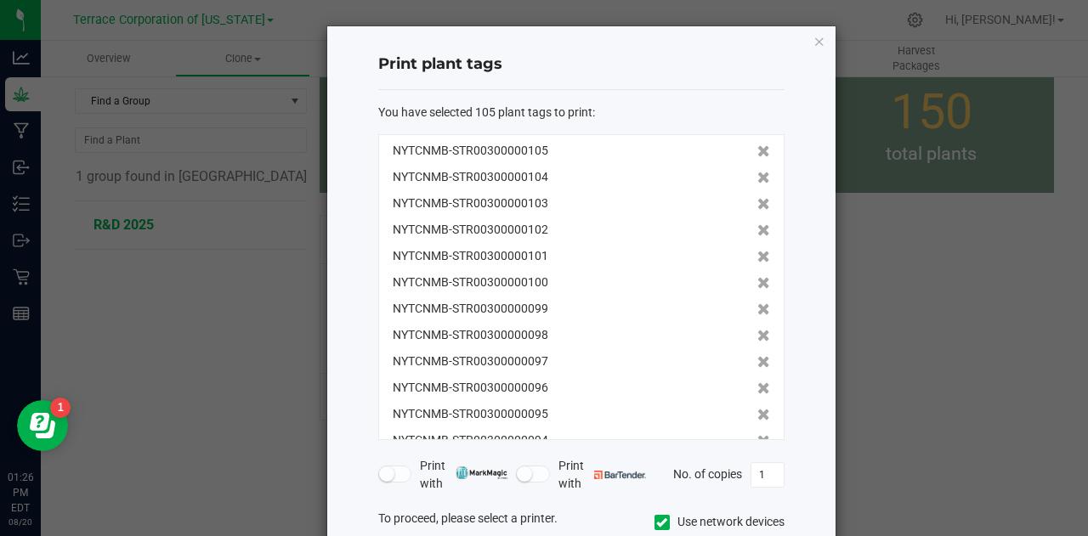
click at [757, 148] on icon at bounding box center [763, 151] width 13 height 12
click at [757, 172] on icon at bounding box center [763, 178] width 13 height 12
click at [757, 148] on icon at bounding box center [763, 151] width 13 height 12
click at [757, 172] on icon at bounding box center [763, 178] width 13 height 12
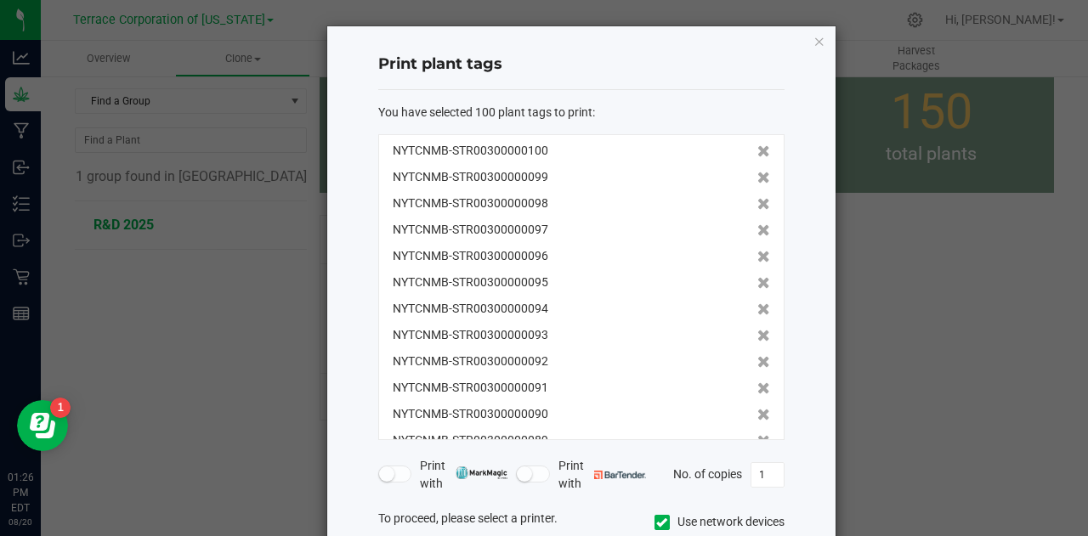
click at [757, 148] on icon at bounding box center [763, 151] width 13 height 12
click at [757, 172] on icon at bounding box center [763, 178] width 13 height 12
click at [757, 148] on icon at bounding box center [763, 151] width 13 height 12
click at [757, 172] on icon at bounding box center [763, 178] width 13 height 12
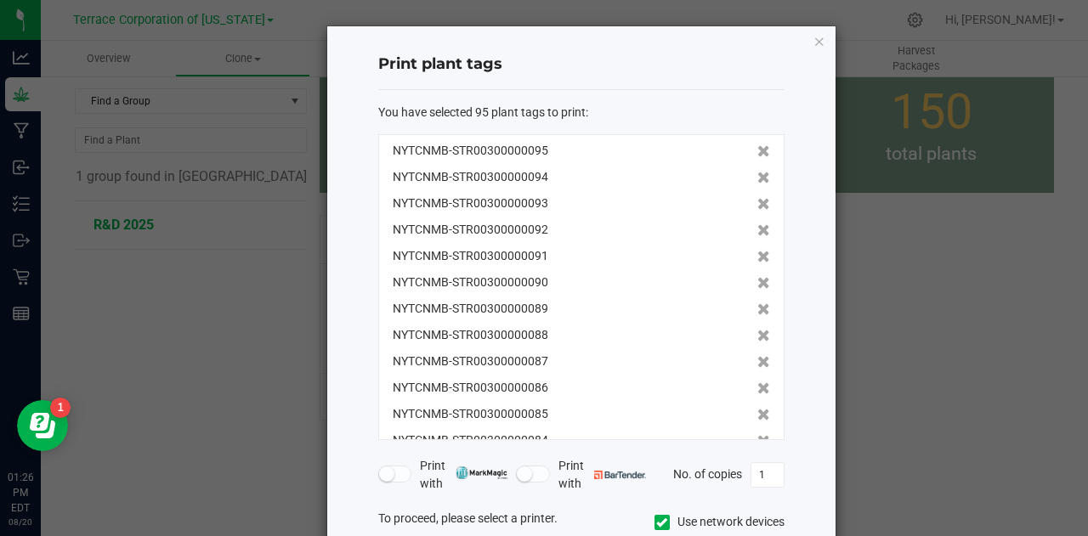
click at [757, 148] on icon at bounding box center [763, 151] width 13 height 12
click at [757, 172] on icon at bounding box center [763, 178] width 13 height 12
click at [757, 148] on icon at bounding box center [763, 151] width 13 height 12
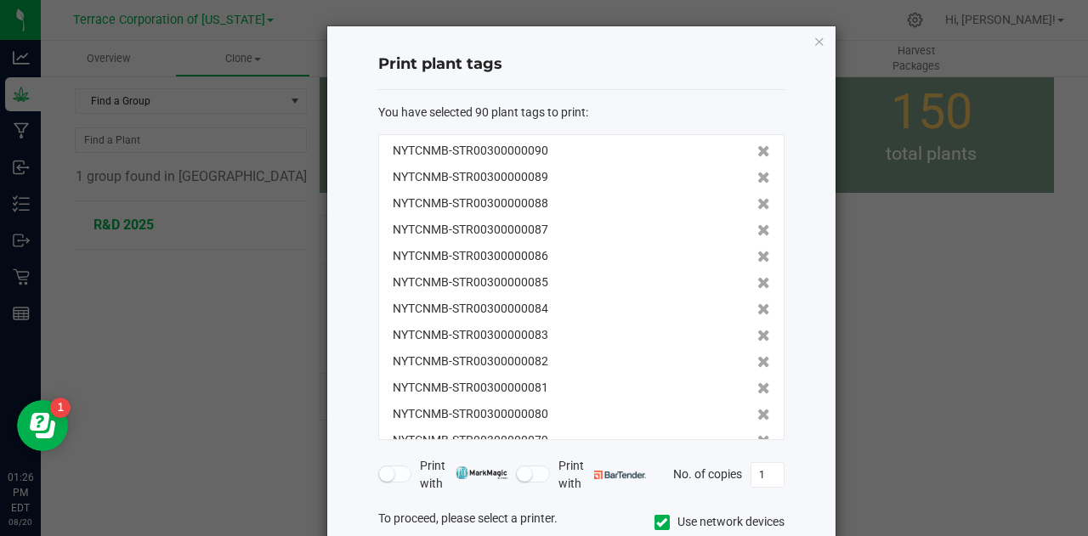
click at [757, 148] on icon at bounding box center [763, 151] width 13 height 12
click at [757, 172] on icon at bounding box center [763, 178] width 13 height 12
click at [757, 148] on icon at bounding box center [763, 151] width 13 height 12
click at [757, 172] on icon at bounding box center [763, 178] width 13 height 12
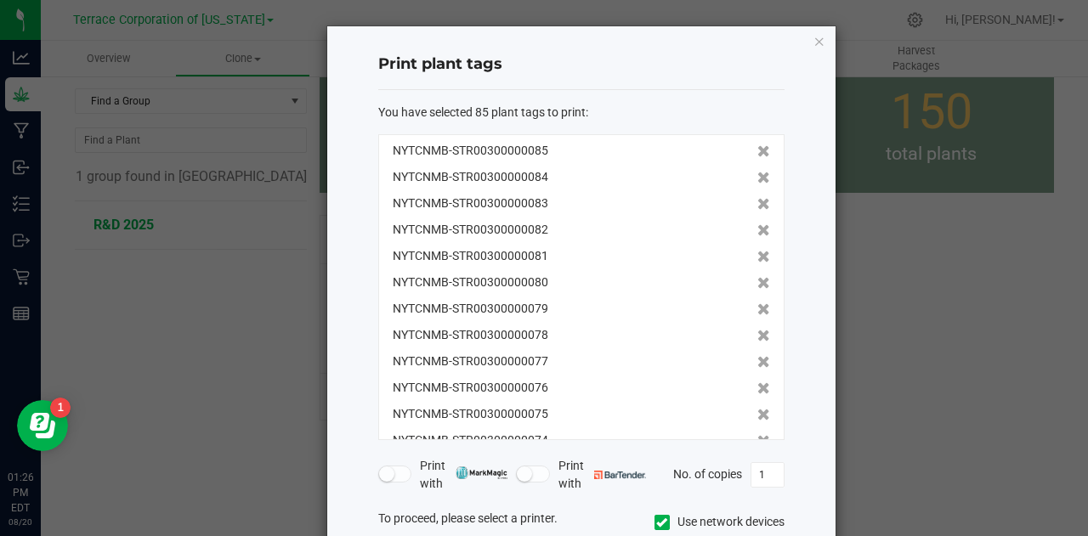
click at [757, 148] on icon at bounding box center [763, 151] width 13 height 12
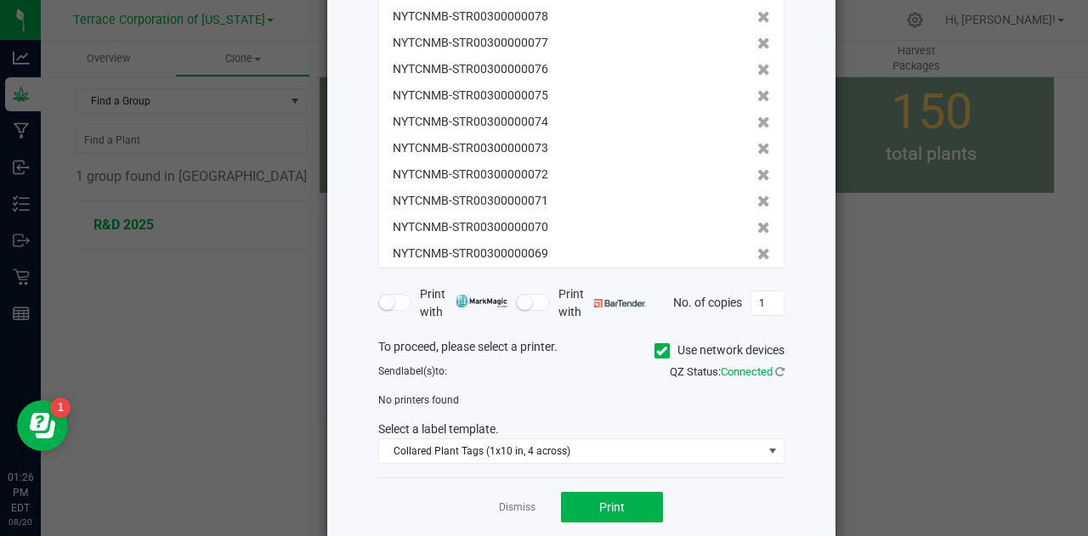
scroll to position [122, 0]
click at [656, 351] on icon at bounding box center [661, 351] width 11 height 0
click at [0, 0] on input "Use network devices" at bounding box center [0, 0] width 0 height 0
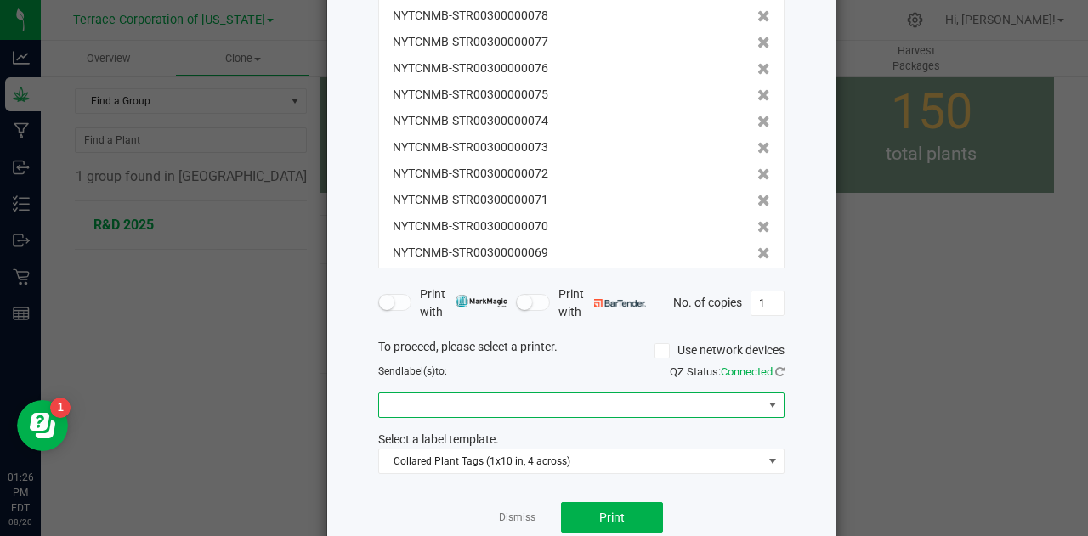
click at [766, 407] on span at bounding box center [773, 406] width 14 height 14
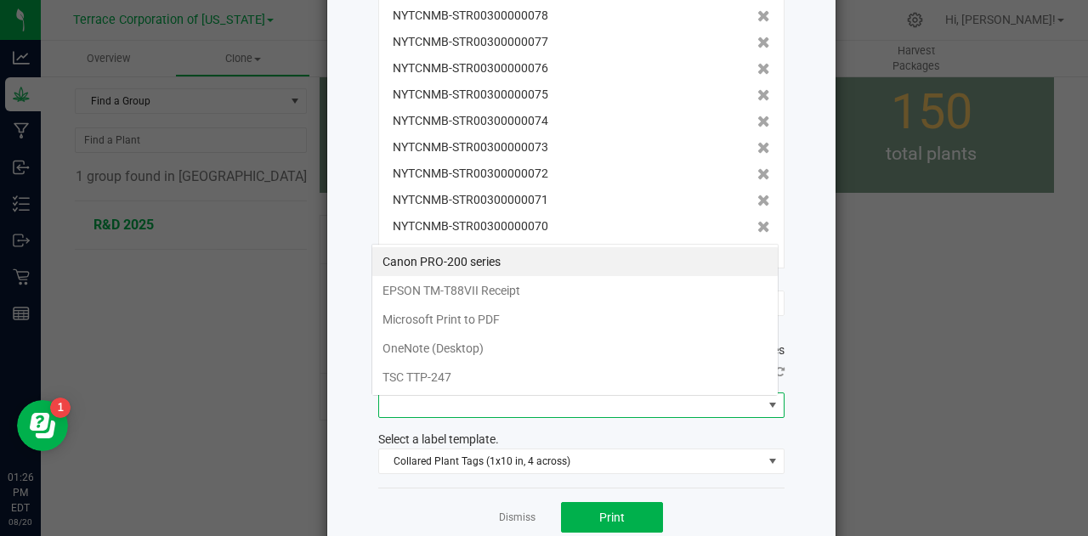
scroll to position [25, 406]
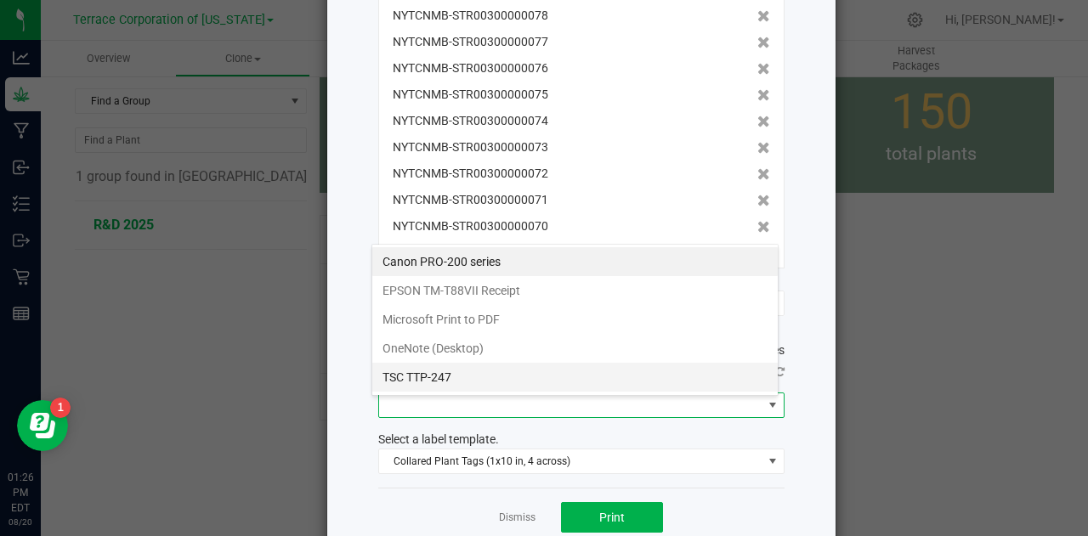
click at [461, 370] on TTP-247 "TSC TTP-247" at bounding box center [575, 377] width 406 height 29
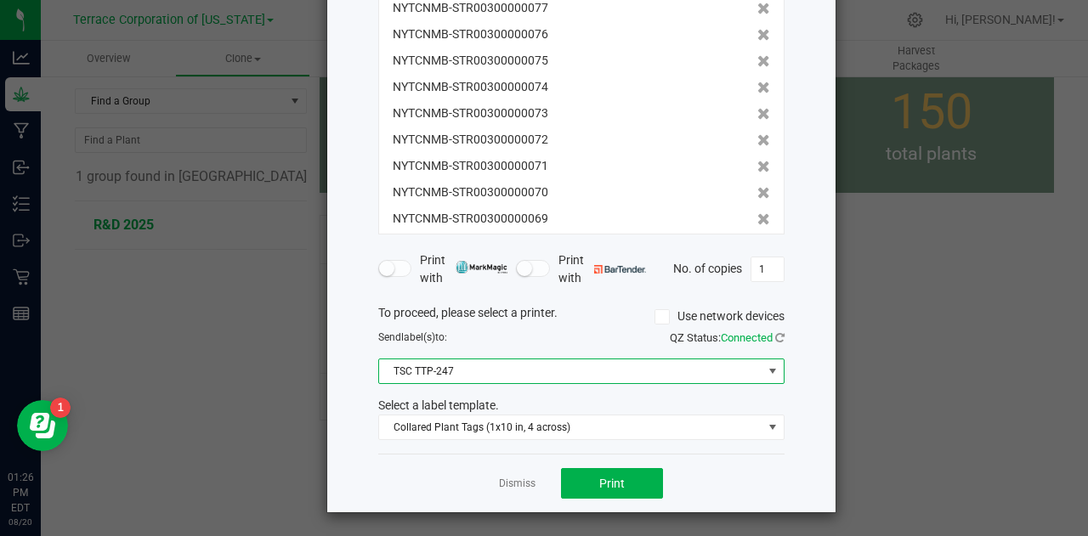
scroll to position [205, 0]
click at [599, 479] on span "Print" at bounding box center [612, 485] width 26 height 14
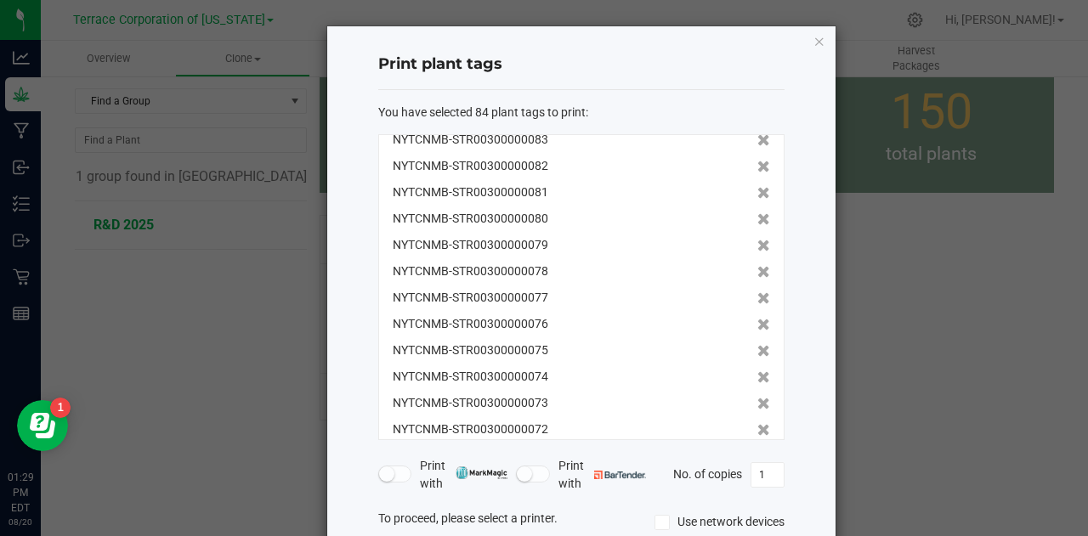
scroll to position [0, 0]
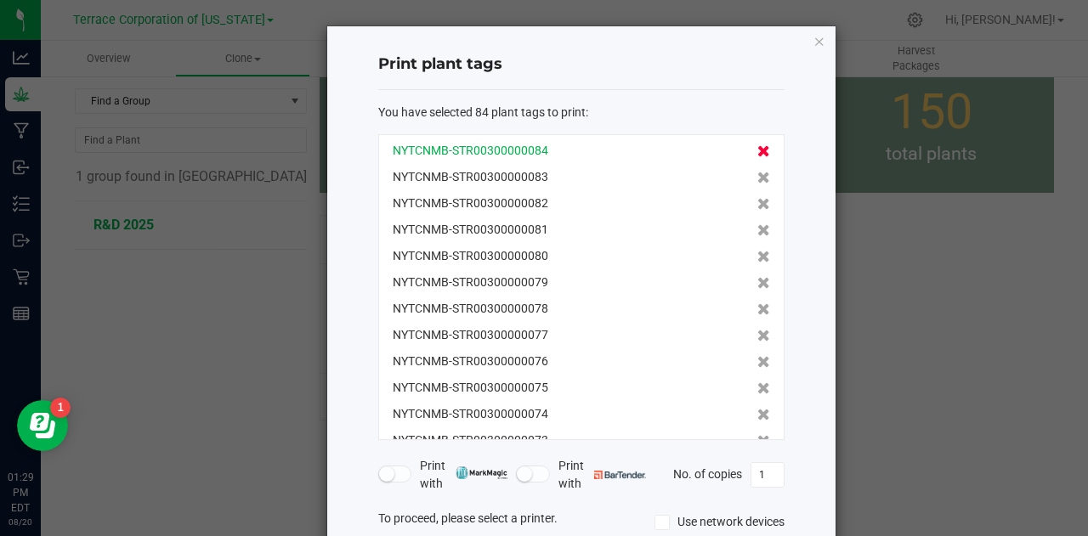
click at [757, 150] on icon at bounding box center [763, 151] width 13 height 12
click at [757, 172] on icon at bounding box center [763, 178] width 13 height 12
click at [757, 150] on icon at bounding box center [763, 151] width 13 height 12
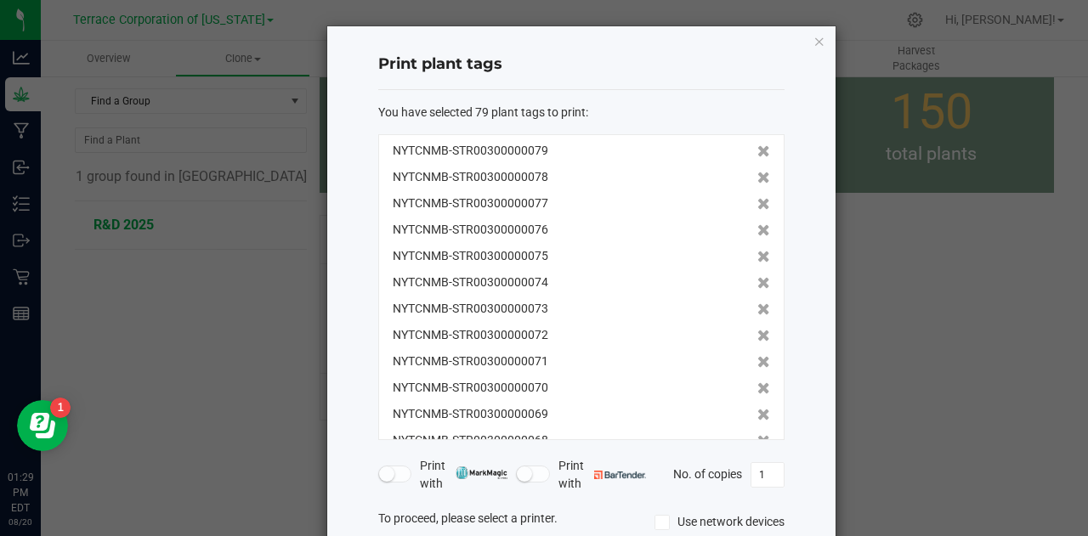
click at [757, 150] on icon at bounding box center [763, 151] width 13 height 12
click at [757, 172] on icon at bounding box center [763, 178] width 13 height 12
click at [757, 150] on icon at bounding box center [763, 151] width 13 height 12
click at [757, 172] on icon at bounding box center [763, 178] width 13 height 12
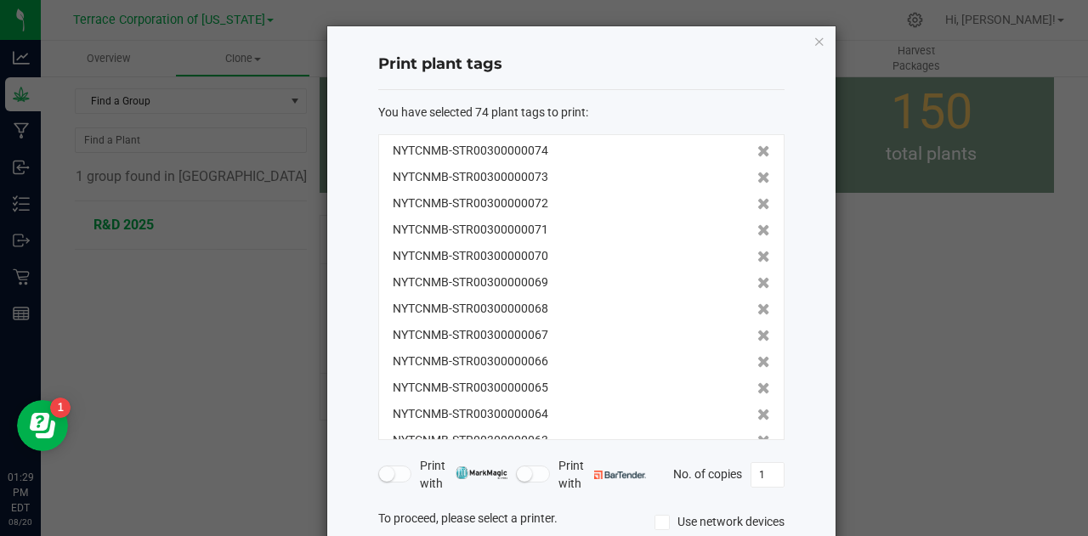
click at [757, 150] on icon at bounding box center [763, 151] width 13 height 12
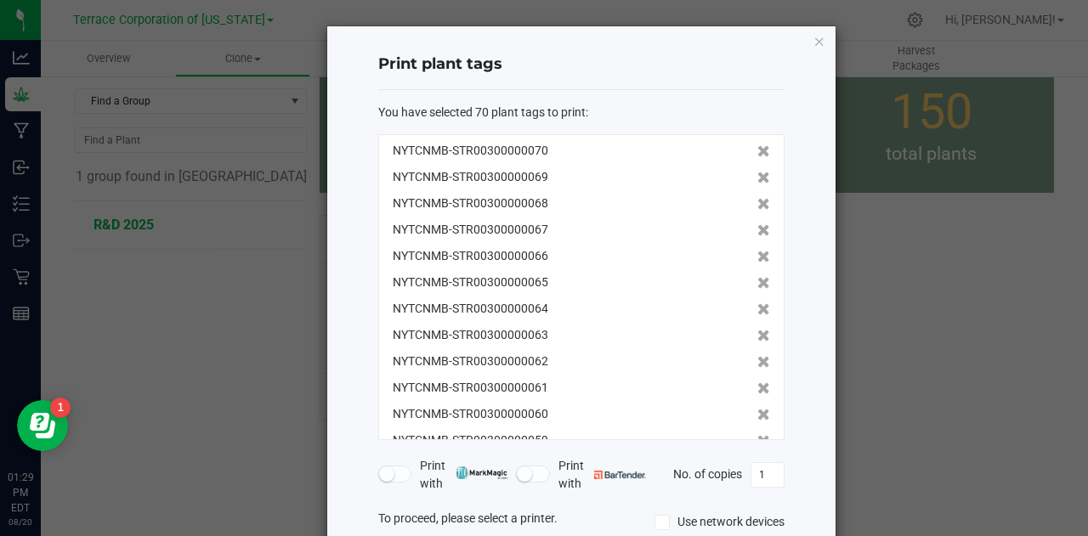
click at [757, 172] on icon at bounding box center [763, 178] width 13 height 12
click at [757, 150] on icon at bounding box center [763, 151] width 13 height 12
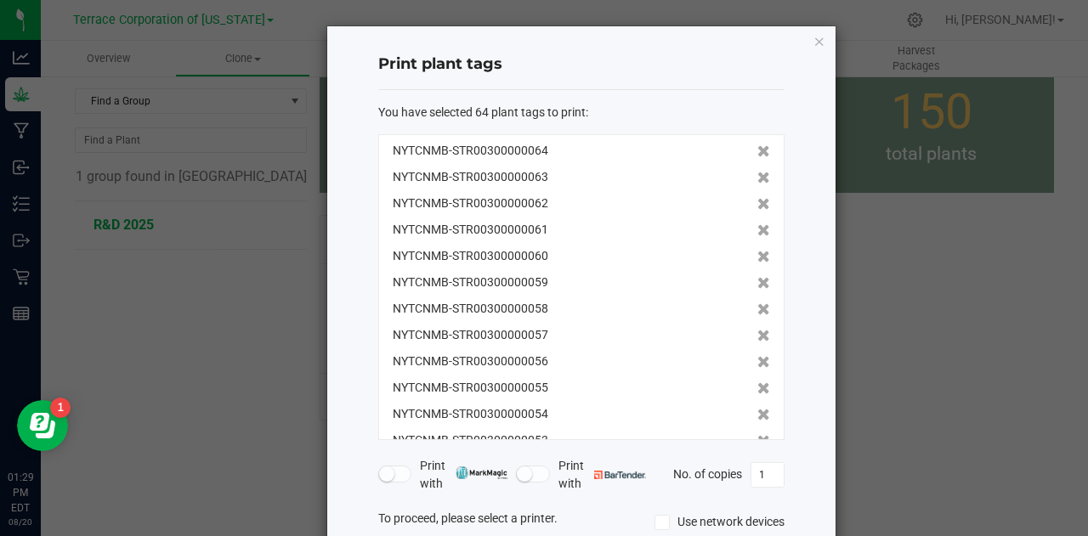
click at [757, 150] on icon at bounding box center [763, 151] width 13 height 12
click at [757, 172] on icon at bounding box center [763, 178] width 13 height 12
click at [757, 150] on icon at bounding box center [763, 151] width 13 height 12
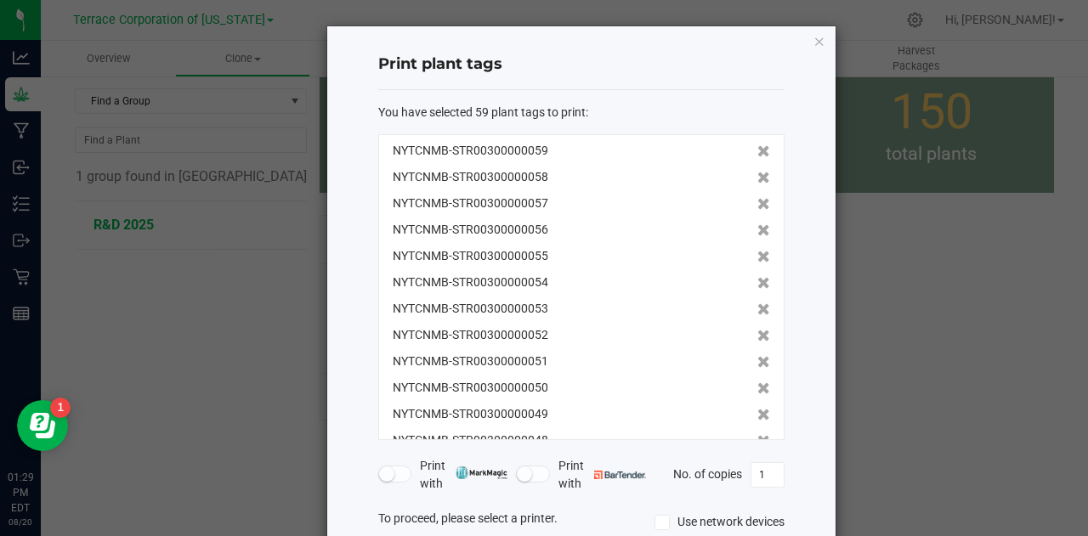
click at [757, 150] on icon at bounding box center [763, 151] width 13 height 12
click at [757, 172] on icon at bounding box center [763, 178] width 13 height 12
click at [757, 150] on icon at bounding box center [763, 151] width 13 height 12
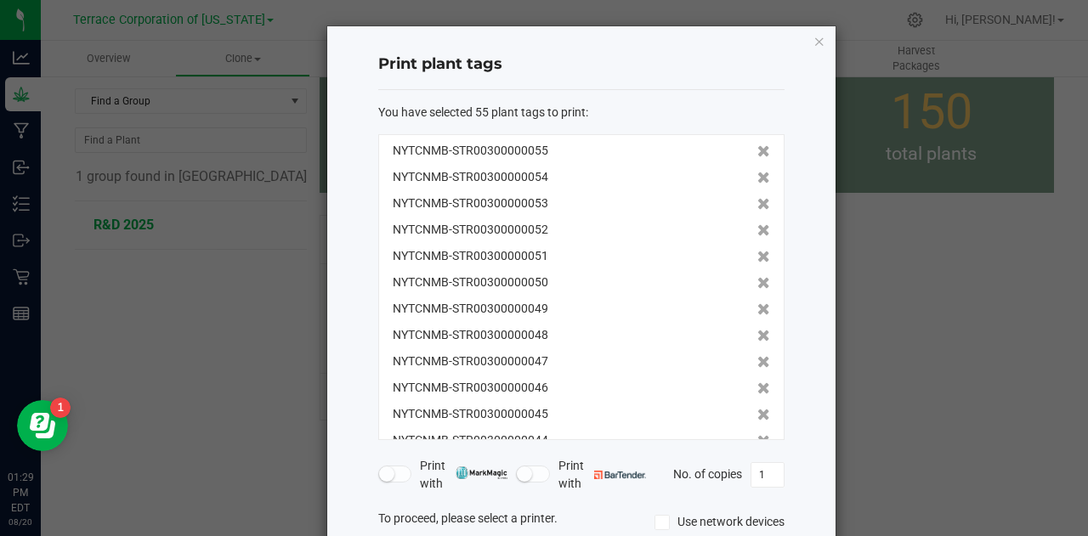
click at [757, 172] on icon at bounding box center [763, 178] width 13 height 12
click at [757, 150] on icon at bounding box center [763, 151] width 13 height 12
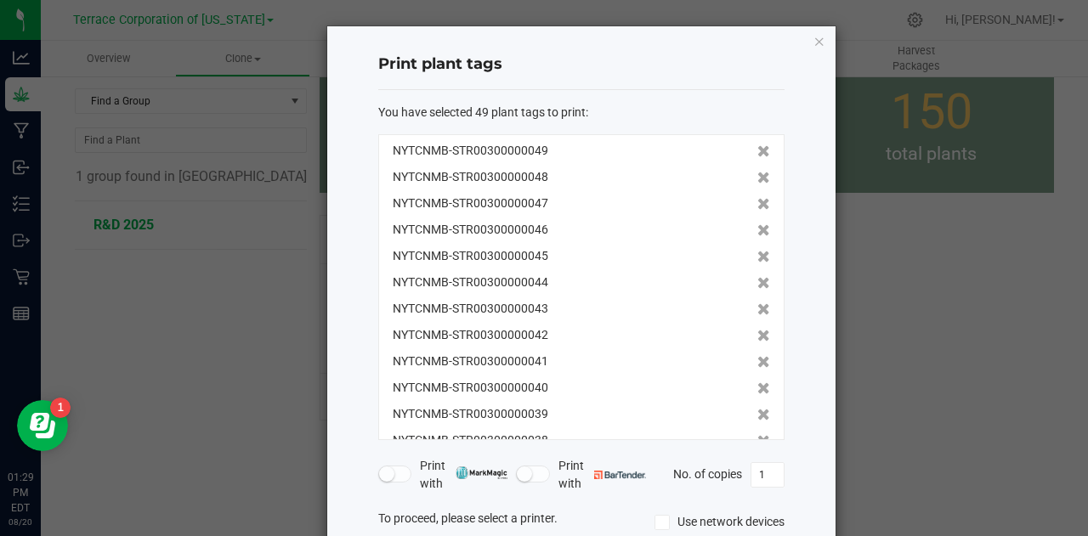
click at [757, 150] on icon at bounding box center [763, 151] width 13 height 12
click at [757, 172] on icon at bounding box center [763, 178] width 13 height 12
click at [757, 150] on icon at bounding box center [763, 151] width 13 height 12
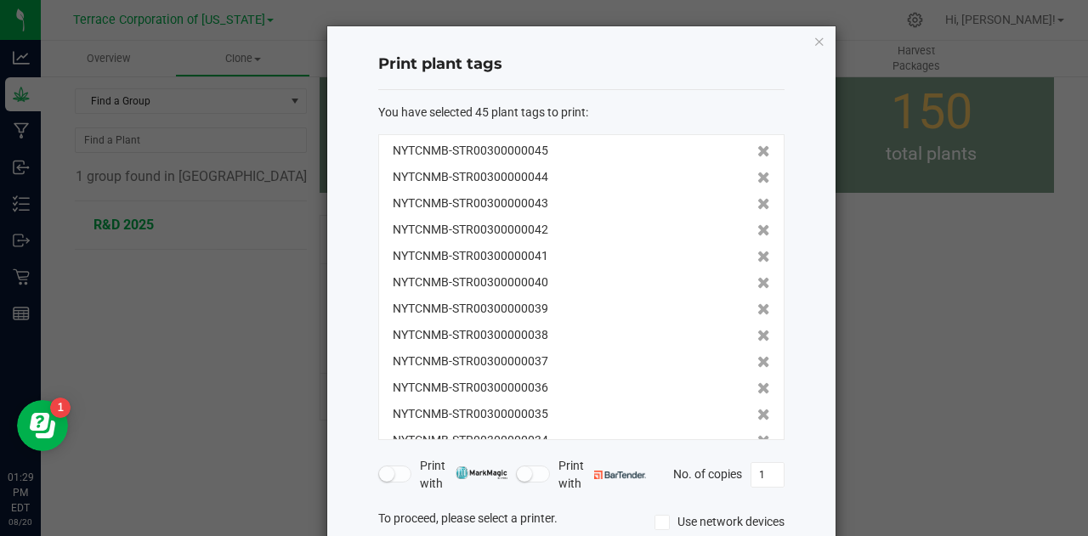
click at [757, 172] on icon at bounding box center [763, 178] width 13 height 12
click at [757, 150] on icon at bounding box center [763, 151] width 13 height 12
click at [757, 172] on icon at bounding box center [763, 178] width 13 height 12
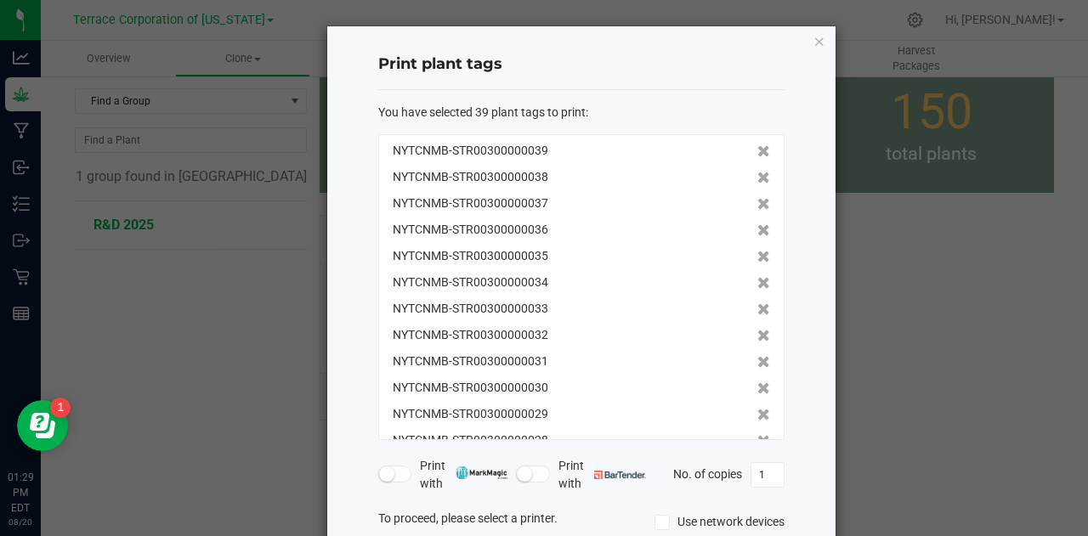
click at [757, 150] on icon at bounding box center [763, 151] width 13 height 12
click at [757, 172] on icon at bounding box center [763, 178] width 13 height 12
click at [757, 150] on icon at bounding box center [763, 151] width 13 height 12
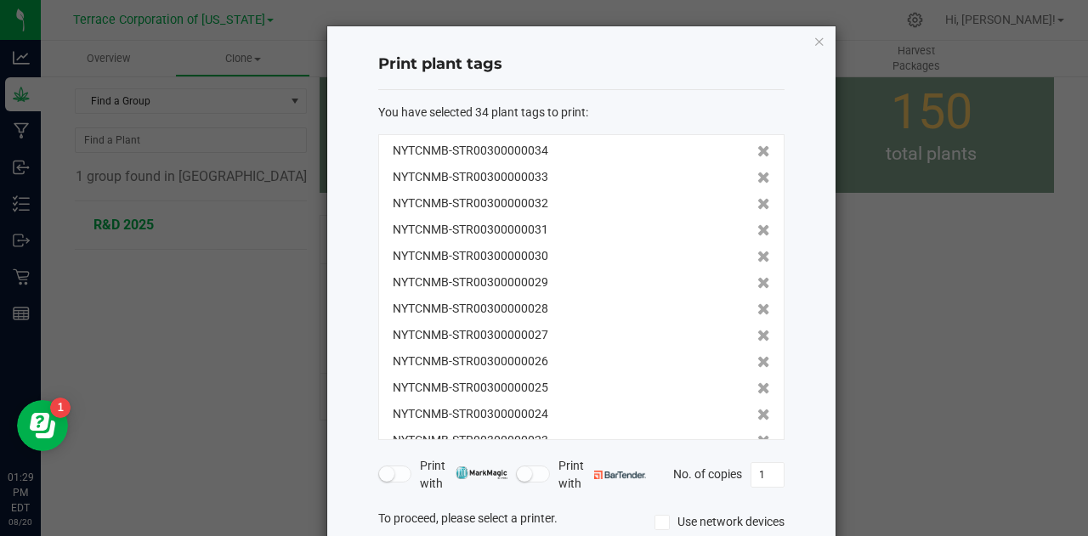
click at [757, 150] on icon at bounding box center [763, 151] width 13 height 12
click at [757, 172] on icon at bounding box center [763, 178] width 13 height 12
click at [757, 150] on icon at bounding box center [763, 151] width 13 height 12
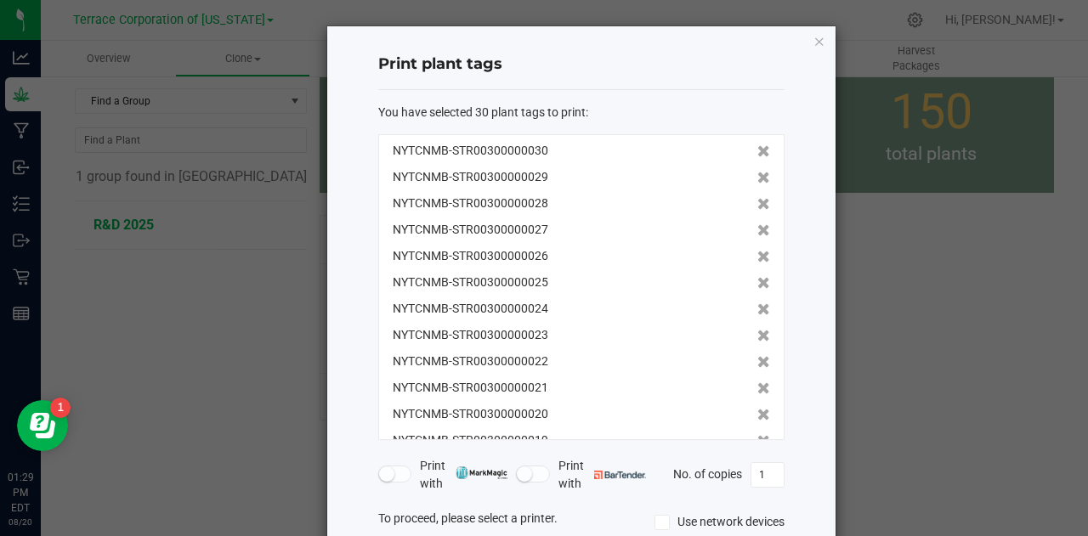
click at [757, 172] on icon at bounding box center [763, 178] width 13 height 12
click at [757, 150] on icon at bounding box center [763, 151] width 13 height 12
click at [757, 172] on icon at bounding box center [763, 178] width 13 height 12
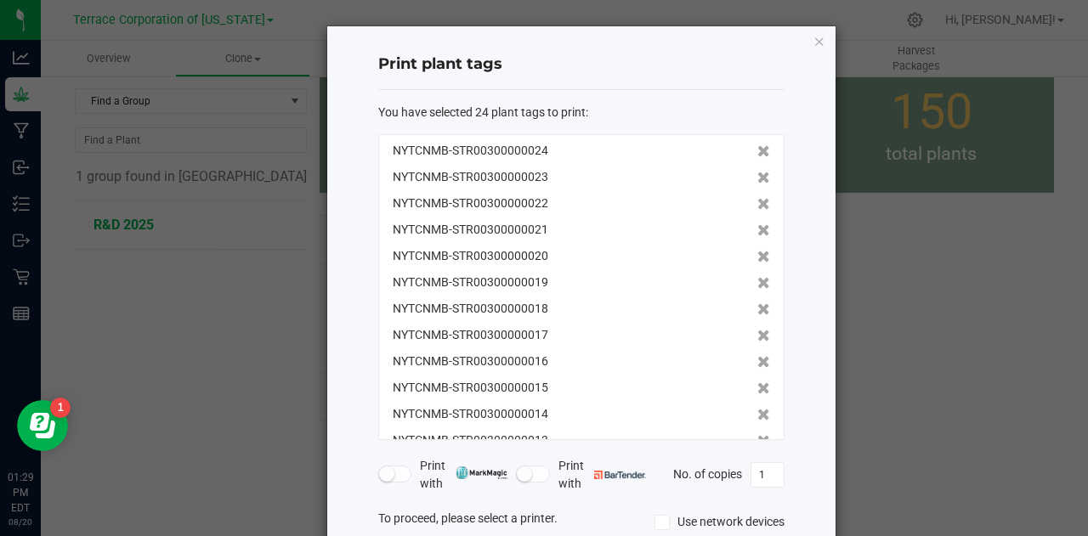
click at [757, 150] on icon at bounding box center [763, 151] width 13 height 12
click at [757, 172] on icon at bounding box center [763, 178] width 13 height 12
click at [757, 150] on icon at bounding box center [763, 151] width 13 height 12
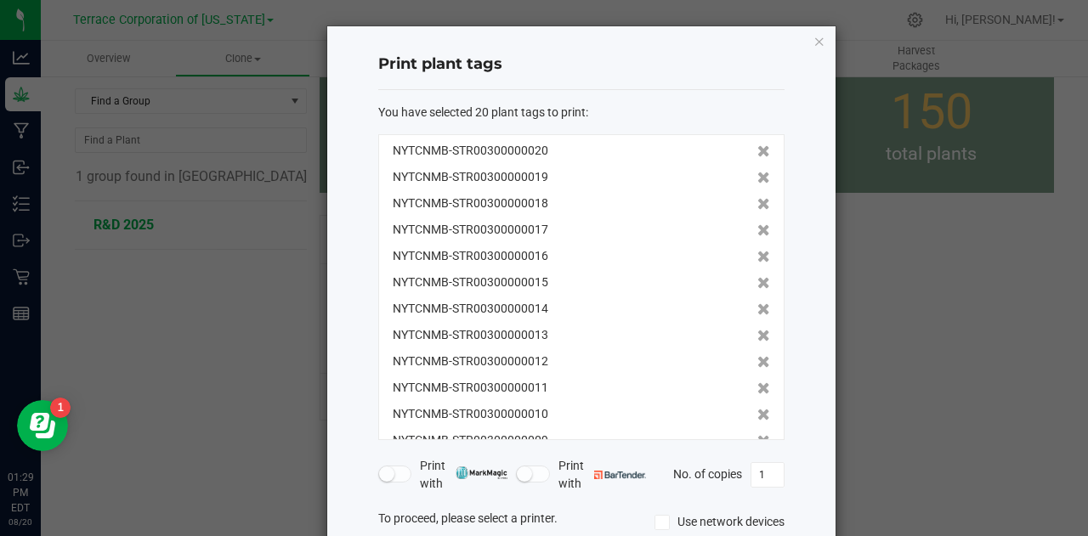
click at [757, 172] on icon at bounding box center [763, 178] width 13 height 12
click at [757, 150] on icon at bounding box center [763, 151] width 13 height 12
click at [757, 172] on icon at bounding box center [763, 178] width 13 height 12
click at [757, 150] on icon at bounding box center [763, 151] width 13 height 12
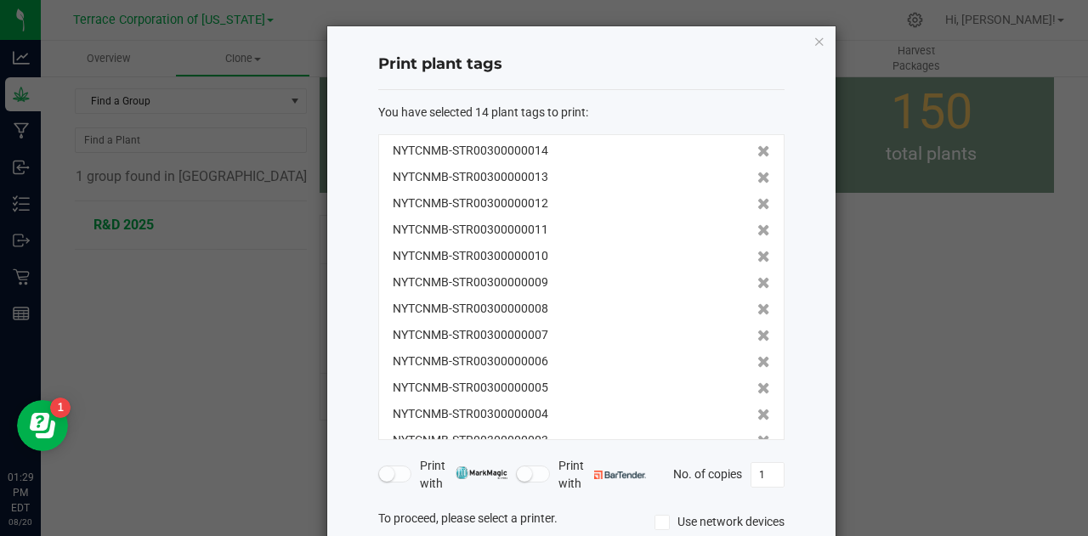
click at [757, 150] on icon at bounding box center [763, 151] width 13 height 12
click at [757, 172] on icon at bounding box center [763, 178] width 13 height 12
click at [757, 150] on icon at bounding box center [763, 151] width 13 height 12
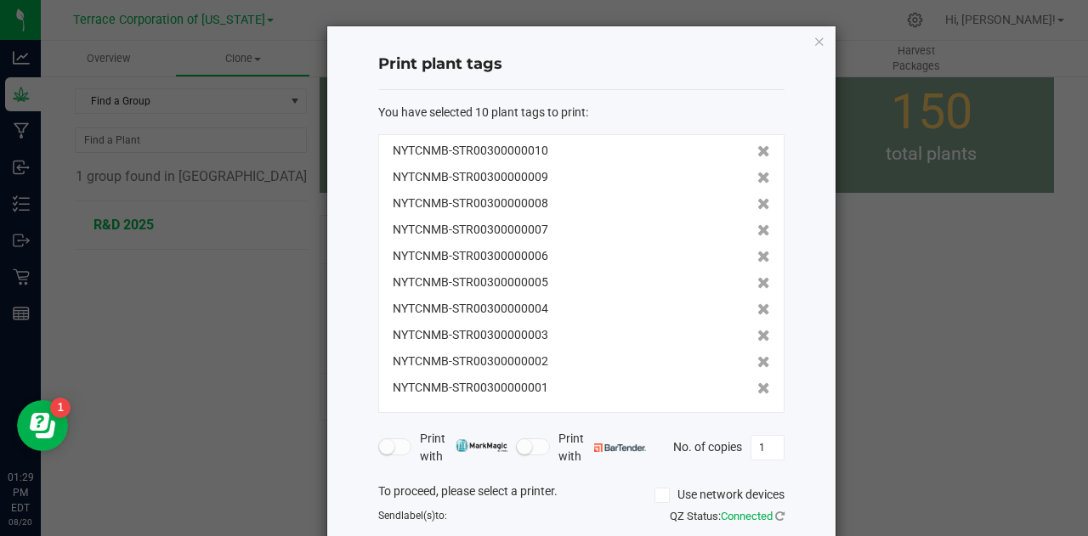
click at [757, 150] on icon at bounding box center [763, 151] width 13 height 12
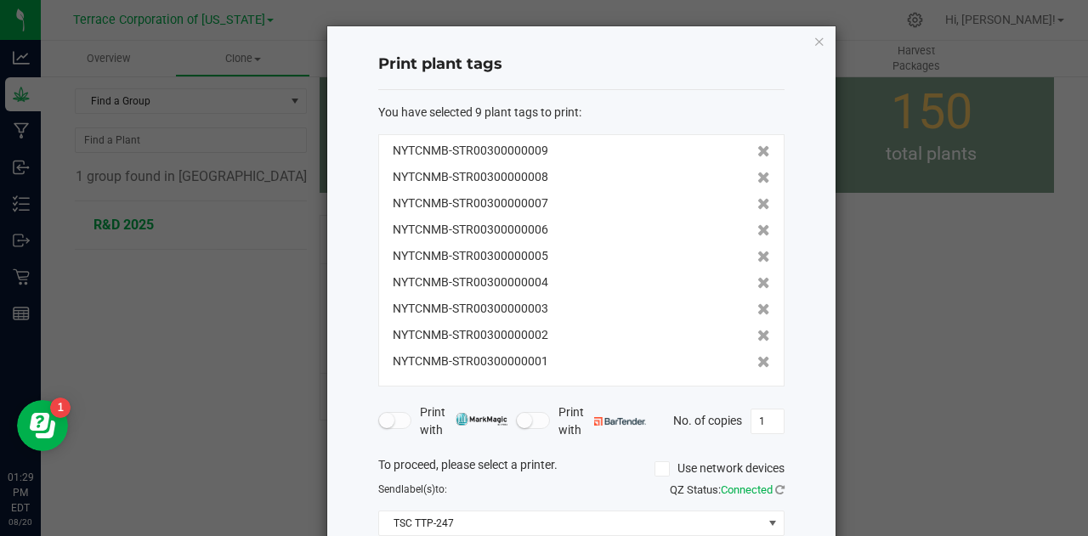
click at [757, 150] on icon at bounding box center [763, 151] width 13 height 12
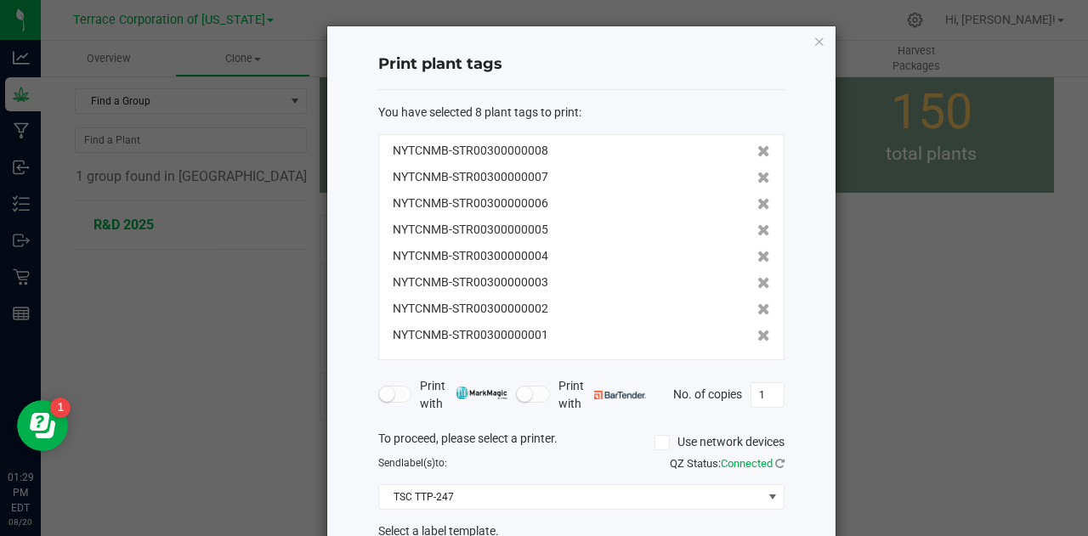
click at [757, 150] on icon at bounding box center [763, 151] width 13 height 12
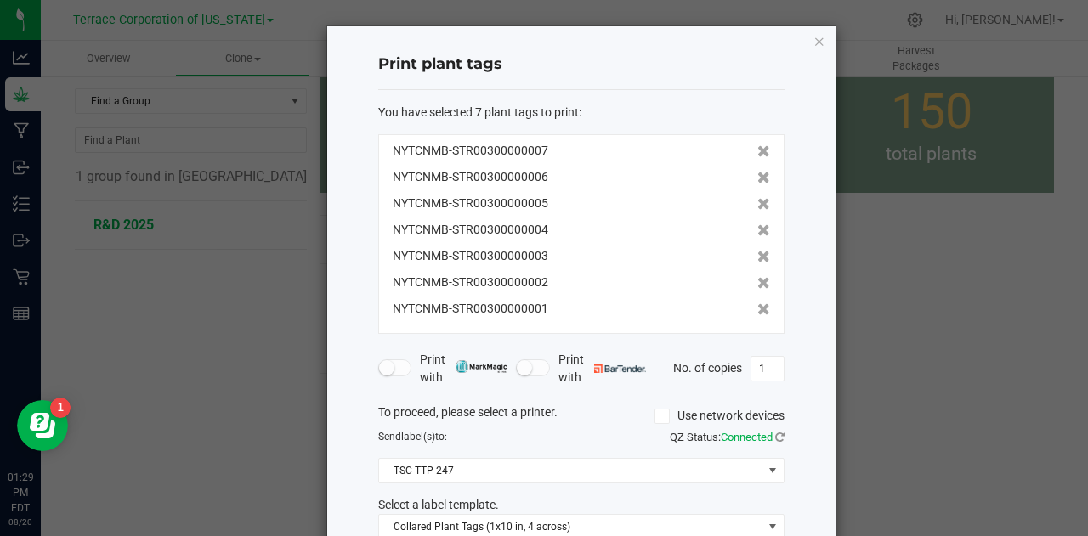
click at [757, 150] on icon at bounding box center [763, 151] width 13 height 12
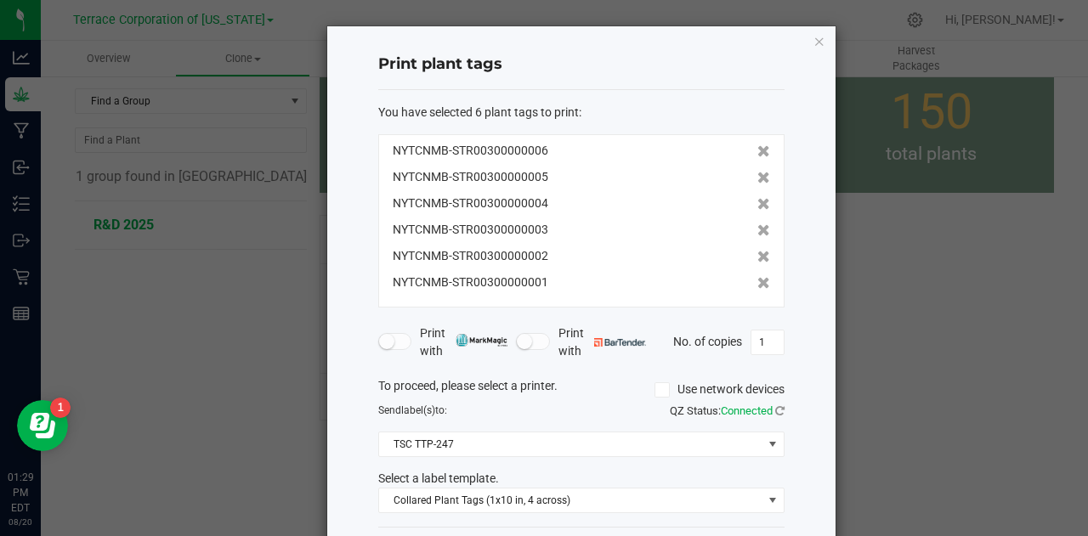
click at [757, 150] on icon at bounding box center [763, 151] width 13 height 12
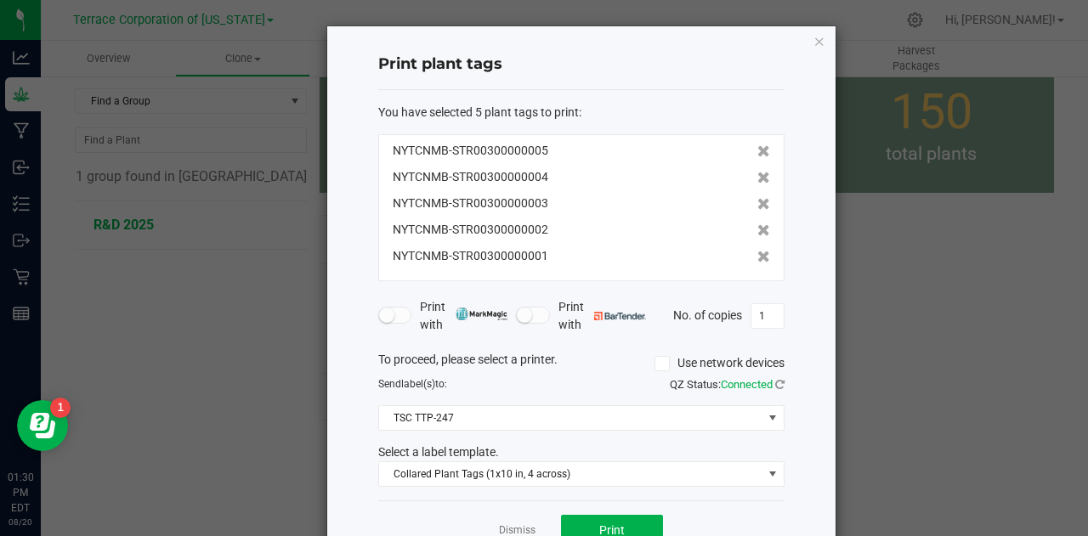
click at [757, 150] on icon at bounding box center [763, 151] width 13 height 12
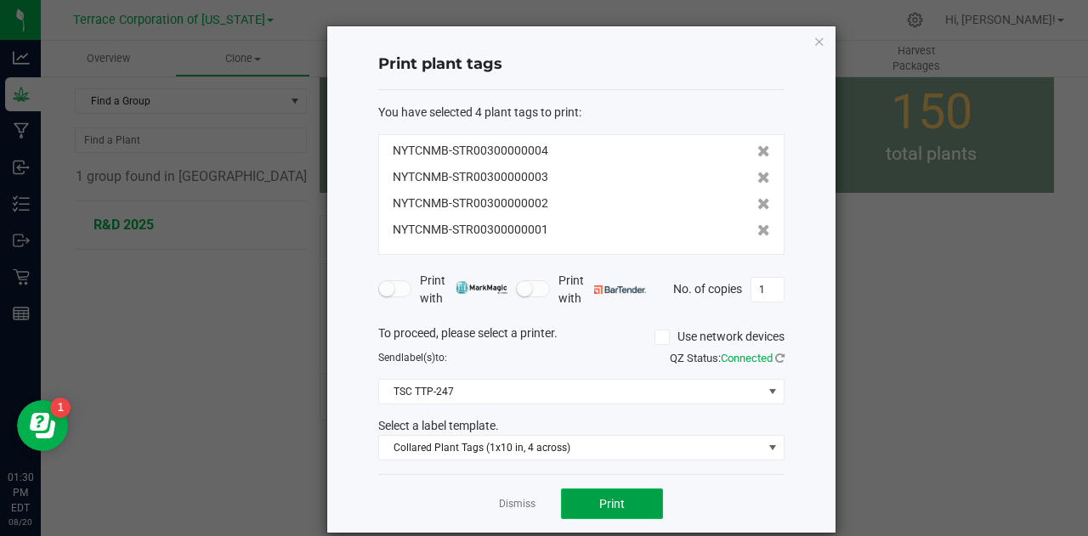
click at [610, 499] on span "Print" at bounding box center [612, 504] width 26 height 14
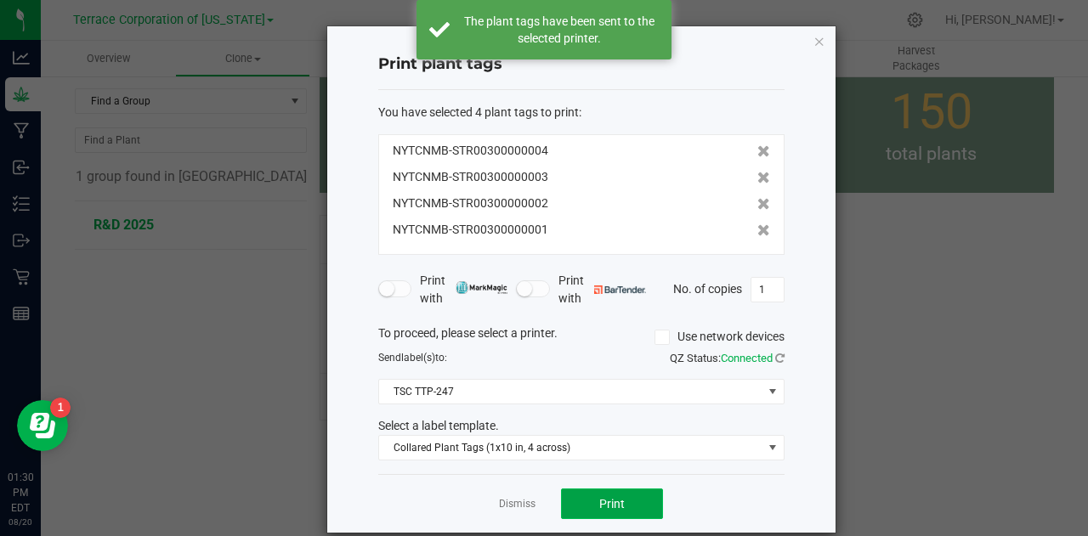
click at [610, 499] on span "Print" at bounding box center [612, 504] width 26 height 14
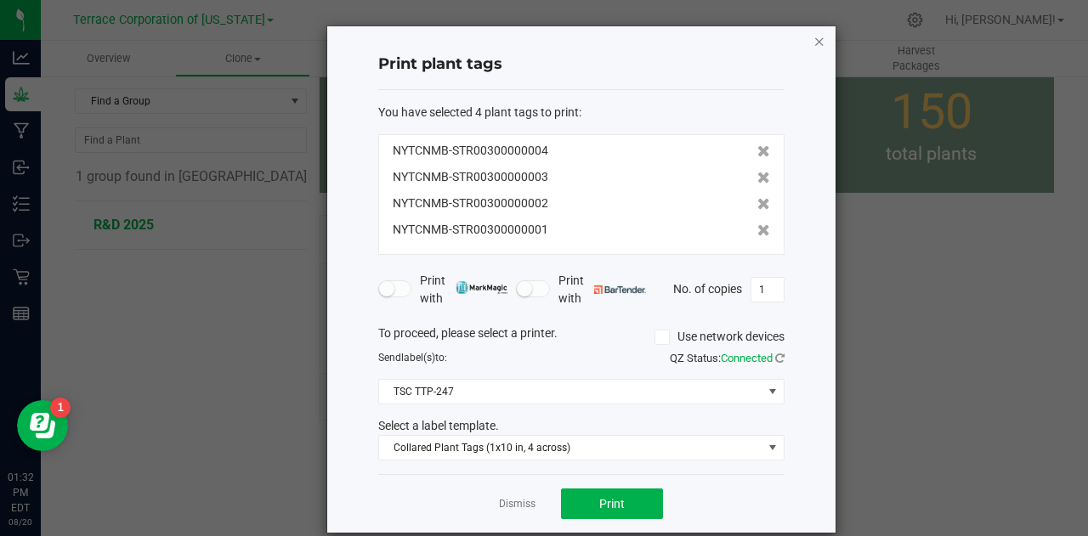
click at [814, 40] on icon "button" at bounding box center [820, 41] width 12 height 20
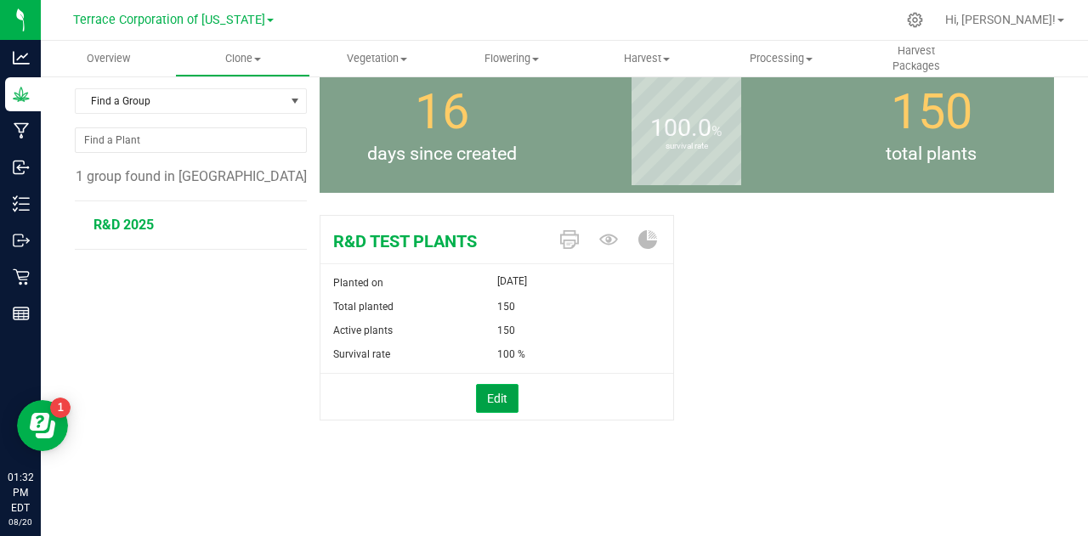
click at [496, 397] on button "Edit" at bounding box center [497, 398] width 43 height 29
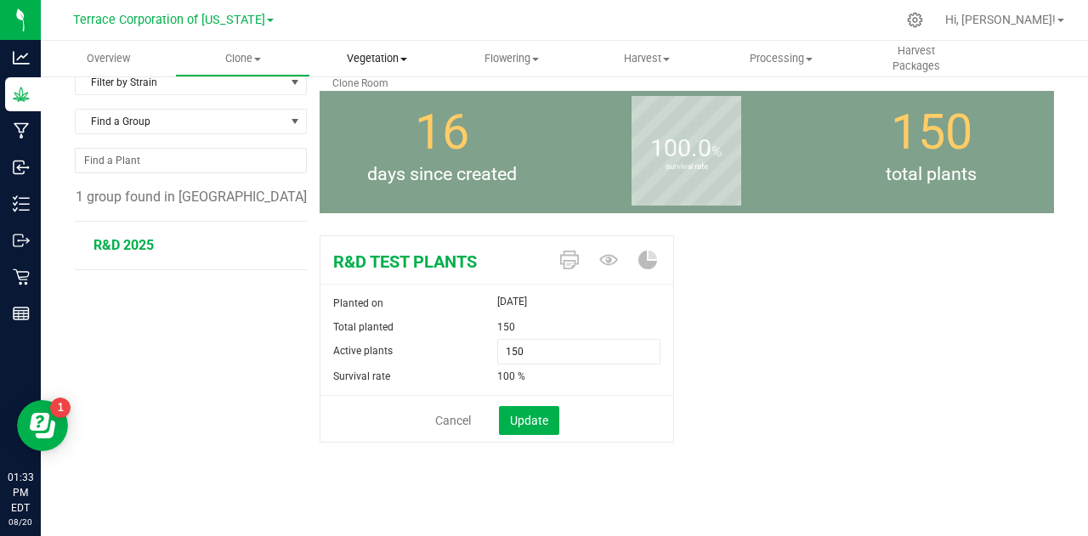
click at [367, 59] on span "Vegetation" at bounding box center [377, 58] width 133 height 15
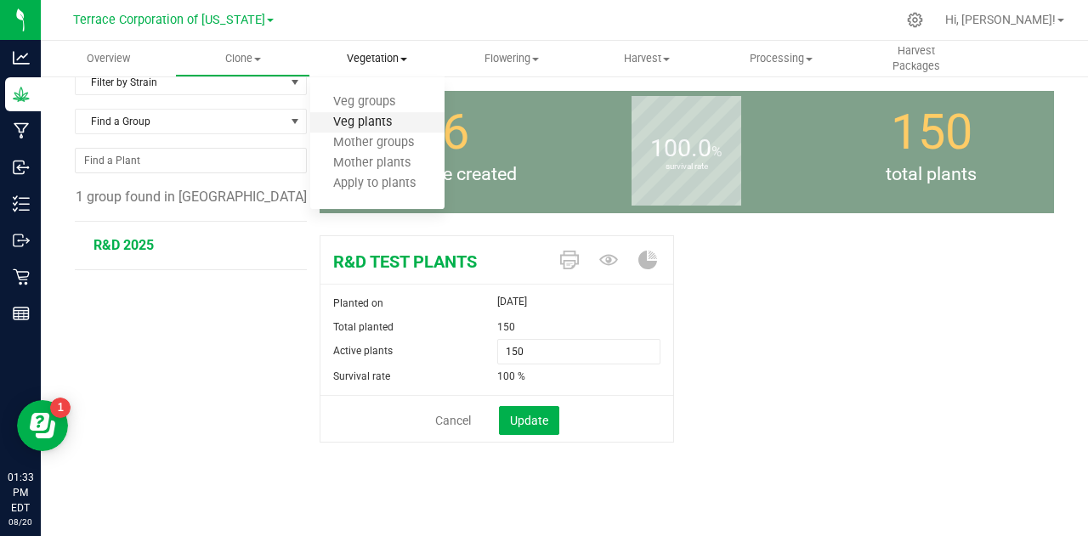
click at [362, 128] on span "Veg plants" at bounding box center [362, 123] width 105 height 14
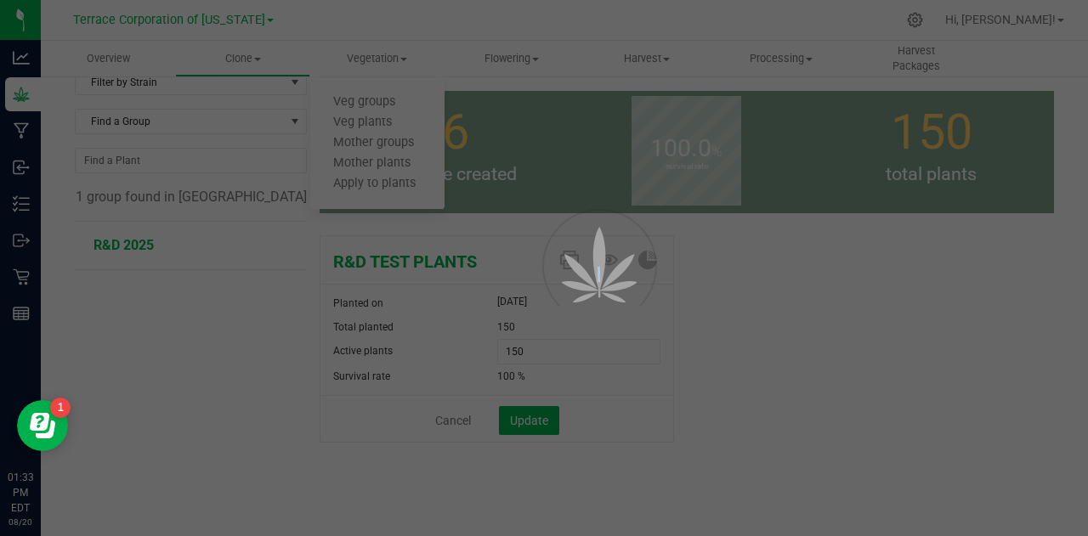
click at [362, 128] on div at bounding box center [544, 268] width 1088 height 536
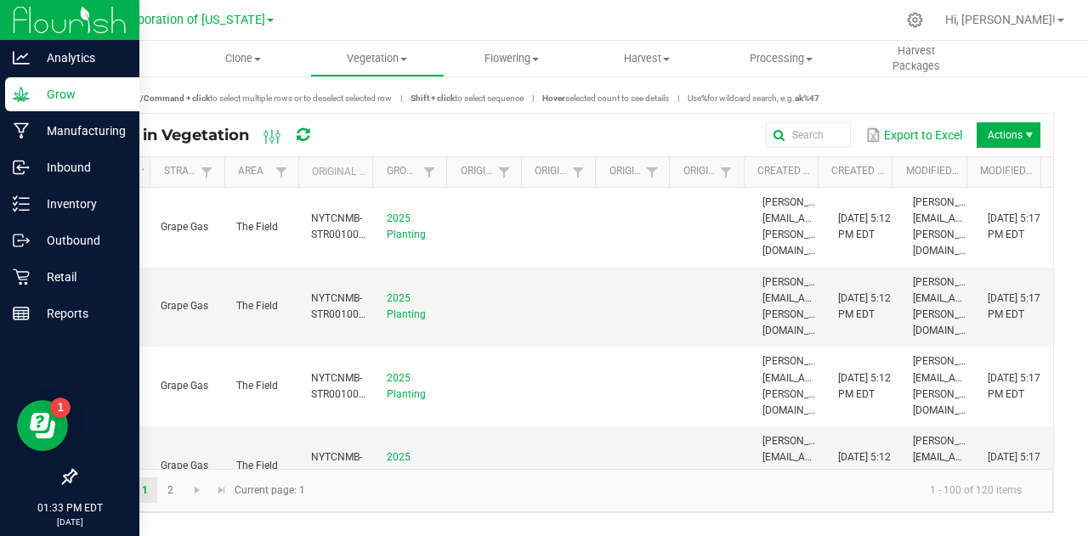
click at [51, 97] on p "Grow" at bounding box center [81, 94] width 102 height 20
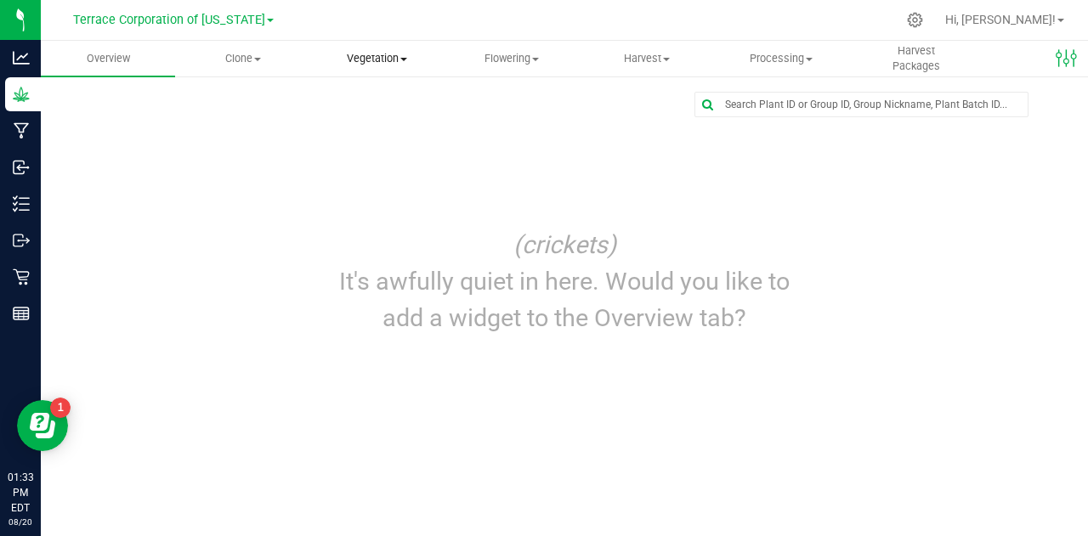
click at [377, 48] on uib-tab-heading "Vegetation Veg groups Veg plants Mother groups Mother plants Apply to plants" at bounding box center [377, 59] width 133 height 34
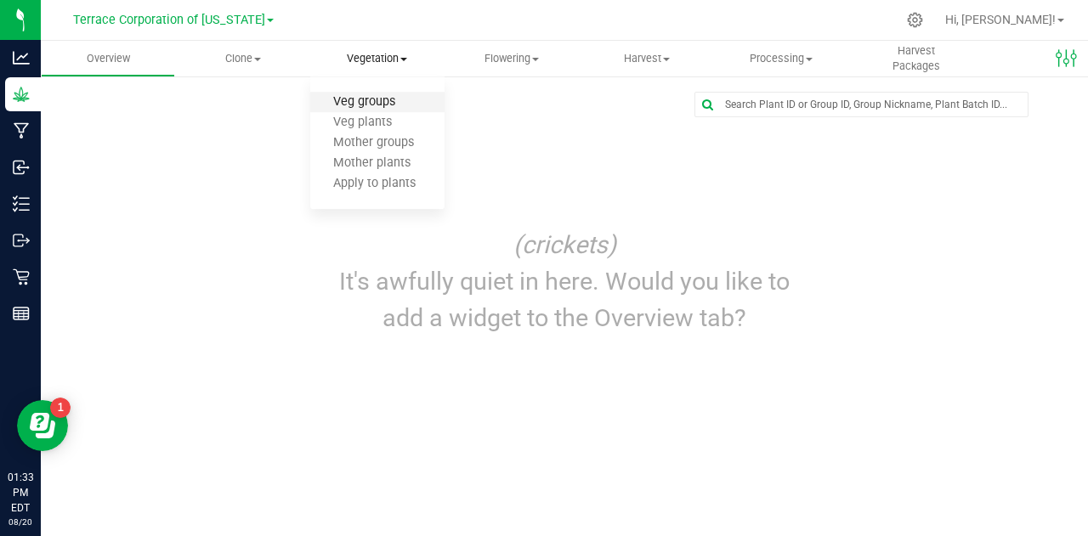
click at [371, 95] on span "Veg groups" at bounding box center [364, 102] width 108 height 14
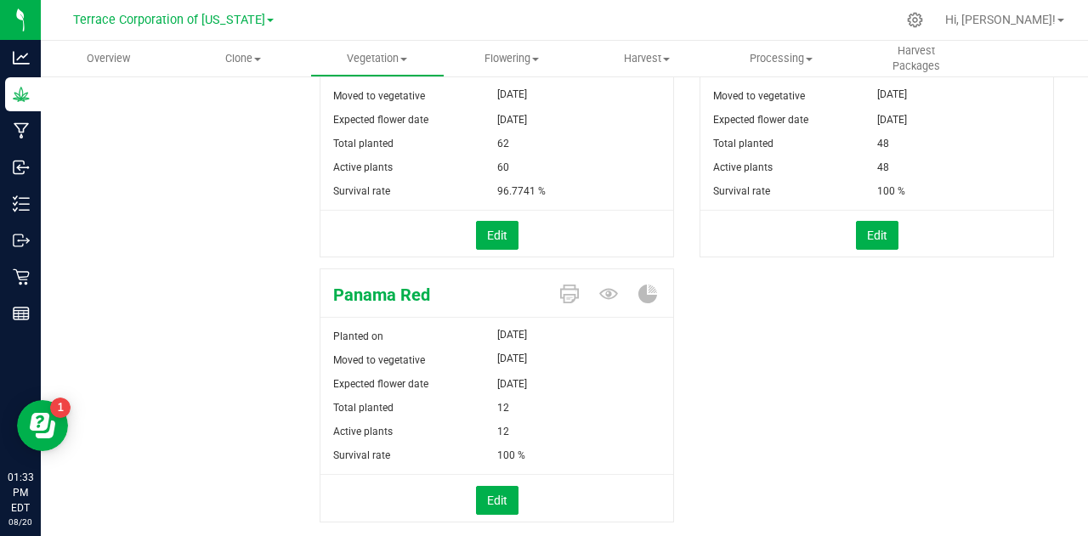
scroll to position [334, 0]
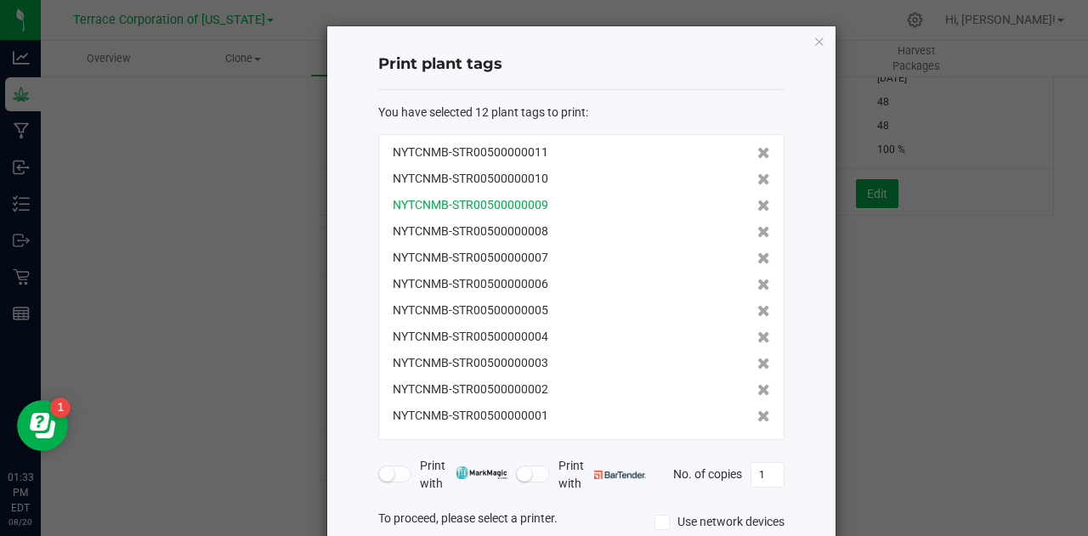
scroll to position [173, 0]
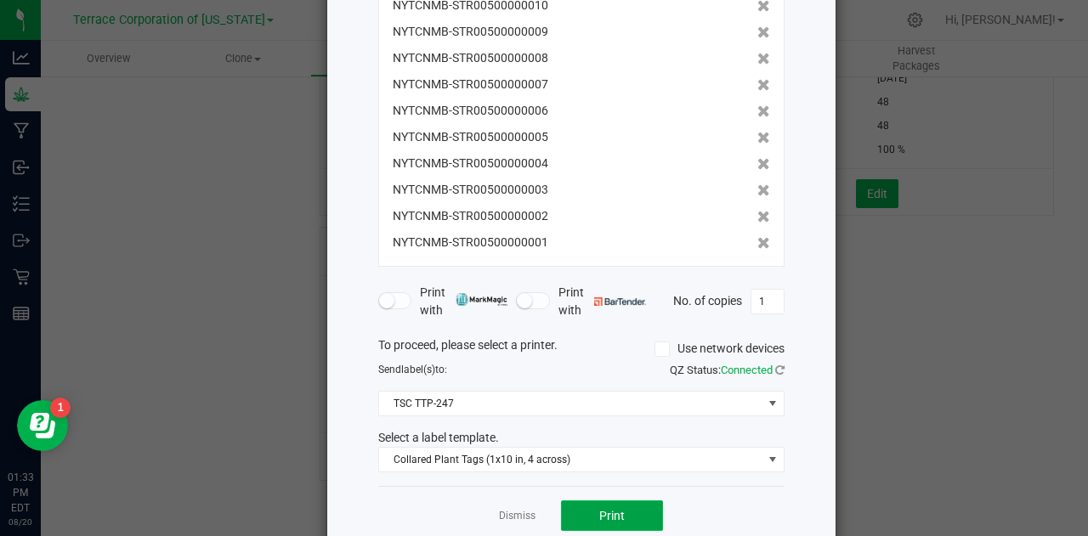
click at [610, 512] on span "Print" at bounding box center [612, 516] width 26 height 14
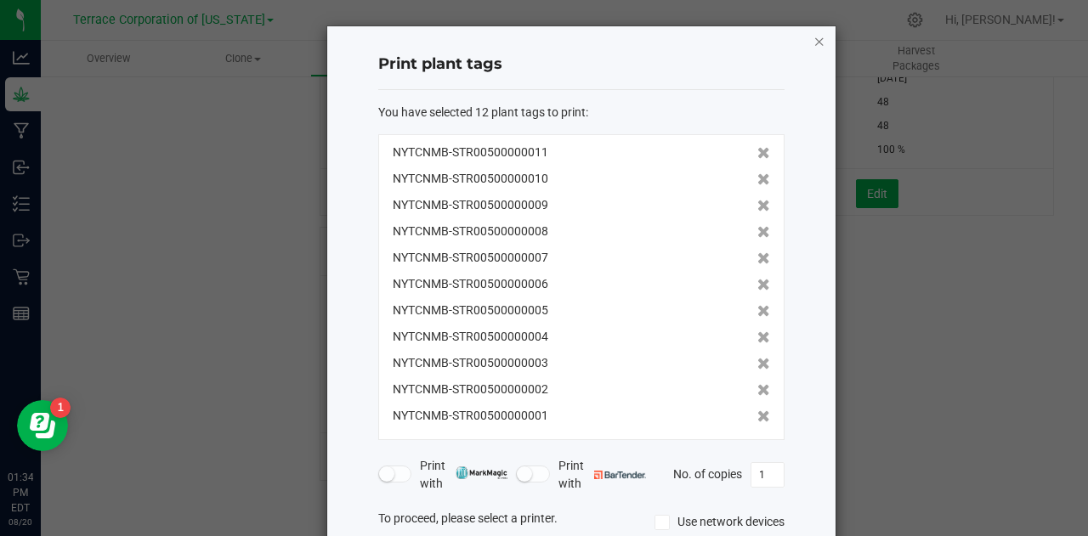
click at [814, 47] on icon "button" at bounding box center [820, 41] width 12 height 20
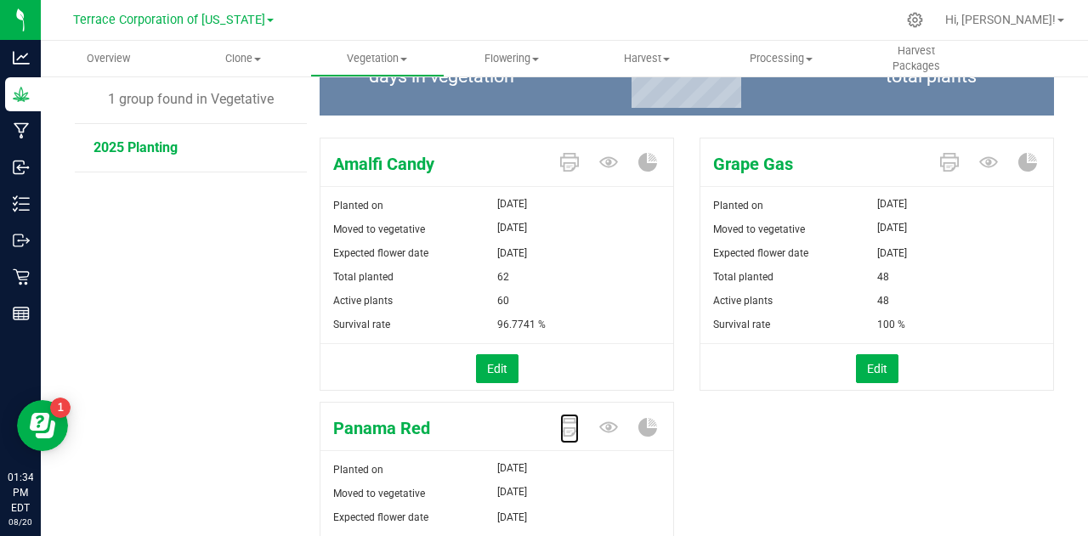
scroll to position [158, 0]
click at [942, 162] on icon at bounding box center [949, 163] width 19 height 19
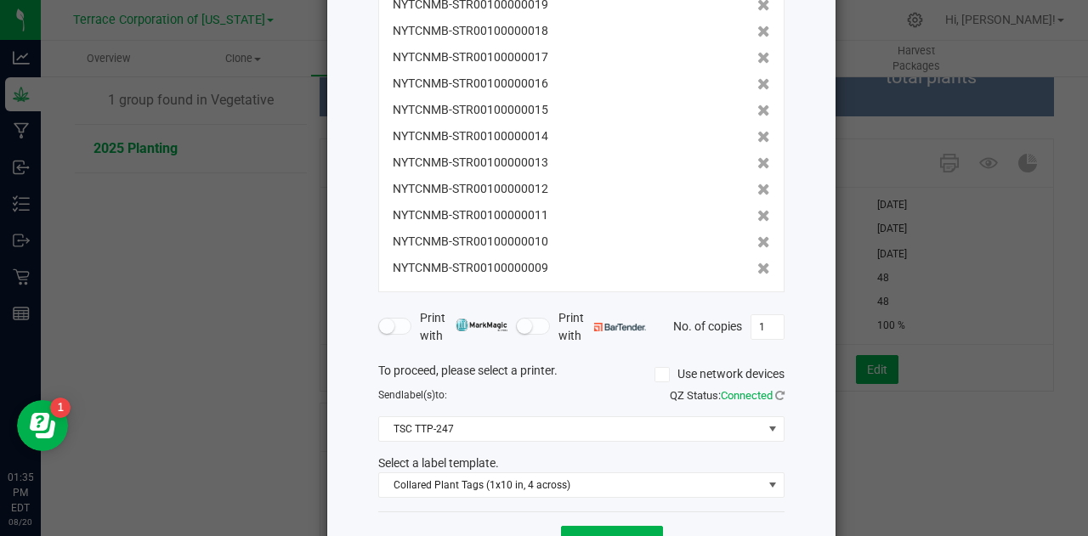
scroll to position [206, 0]
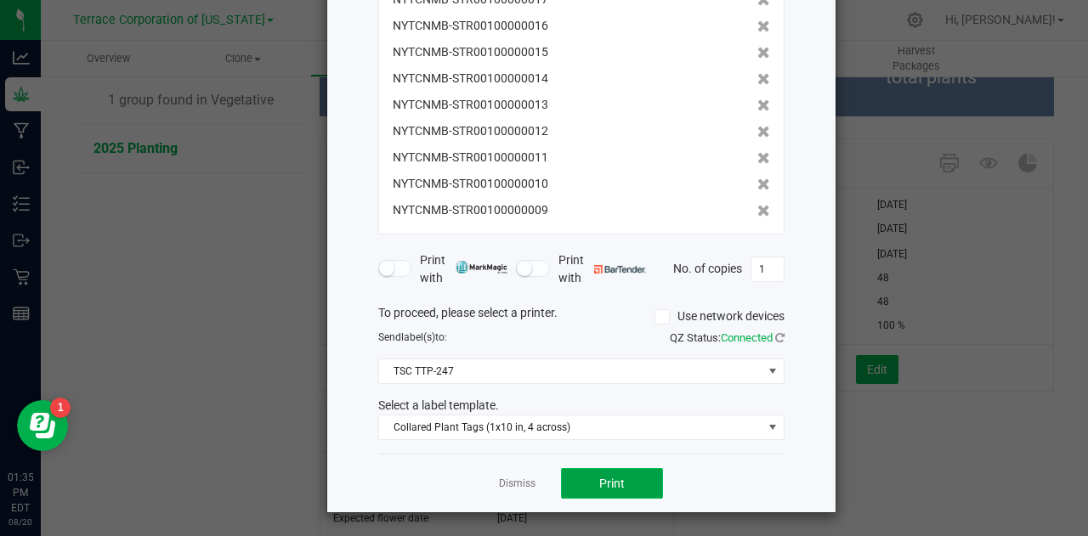
click at [602, 477] on span "Print" at bounding box center [612, 484] width 26 height 14
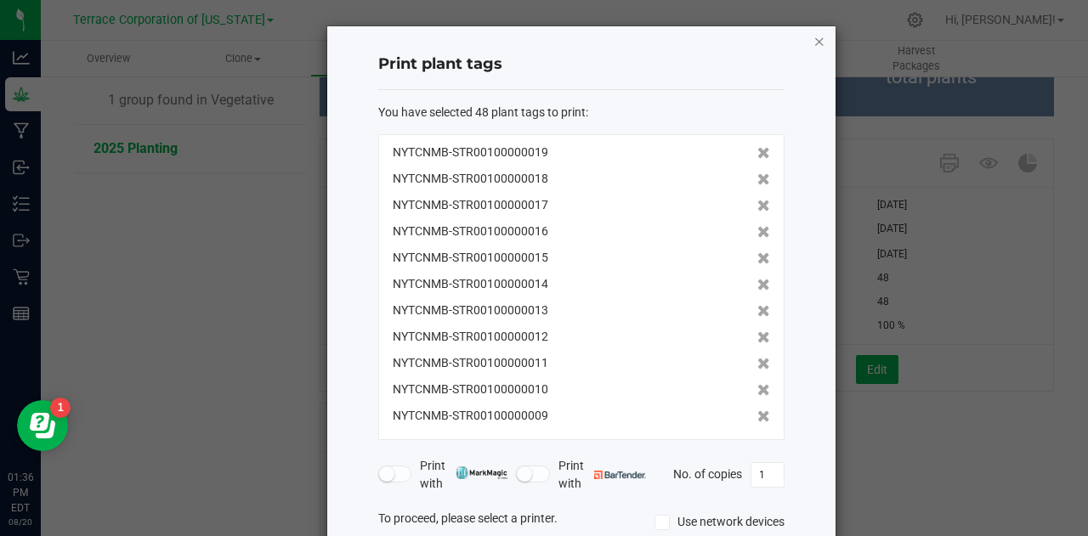
click at [814, 38] on icon "button" at bounding box center [820, 41] width 12 height 20
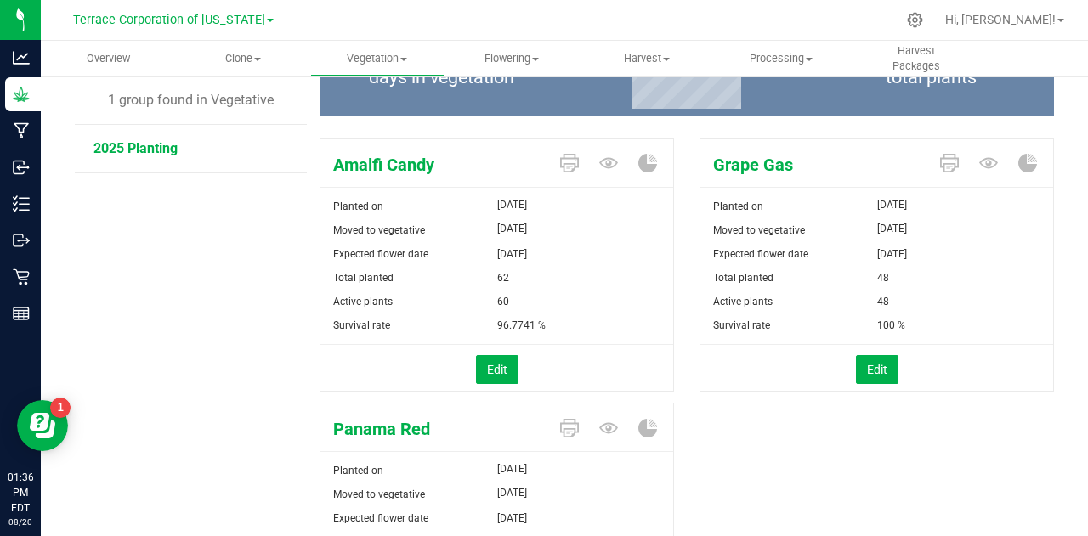
click at [811, 38] on nav "Terrace Corporation of New York Hi, Scot!" at bounding box center [564, 20] width 1047 height 41
click at [562, 159] on icon at bounding box center [569, 163] width 19 height 19
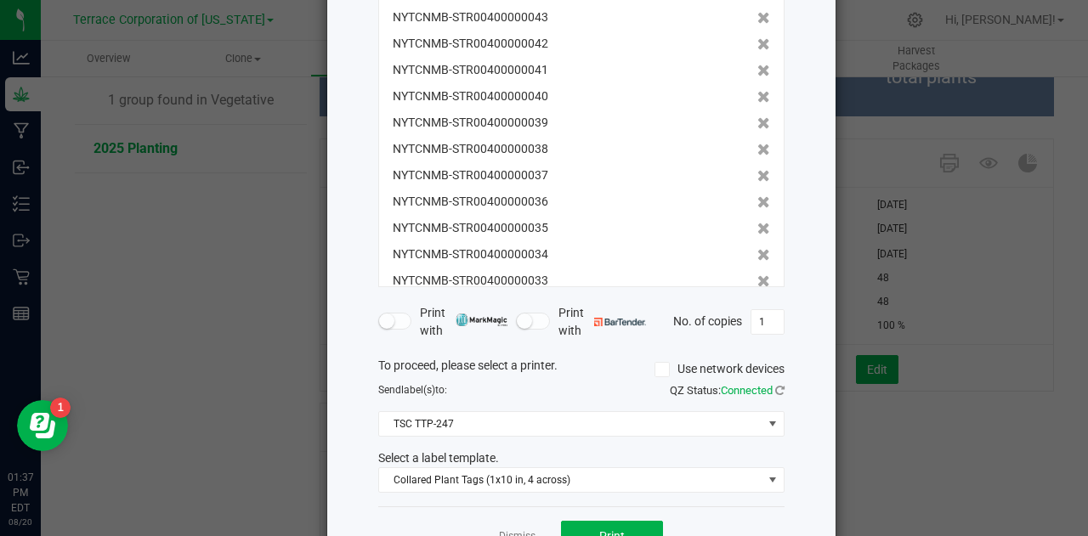
scroll to position [206, 0]
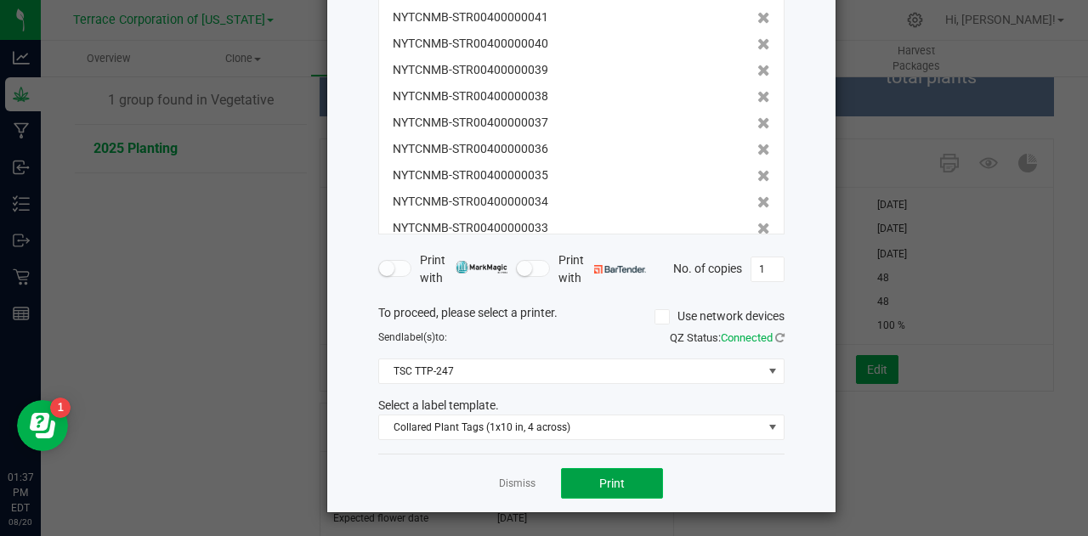
click at [611, 474] on button "Print" at bounding box center [612, 483] width 102 height 31
click at [508, 477] on link "Dismiss" at bounding box center [517, 484] width 37 height 14
